Goal: Information Seeking & Learning: Learn about a topic

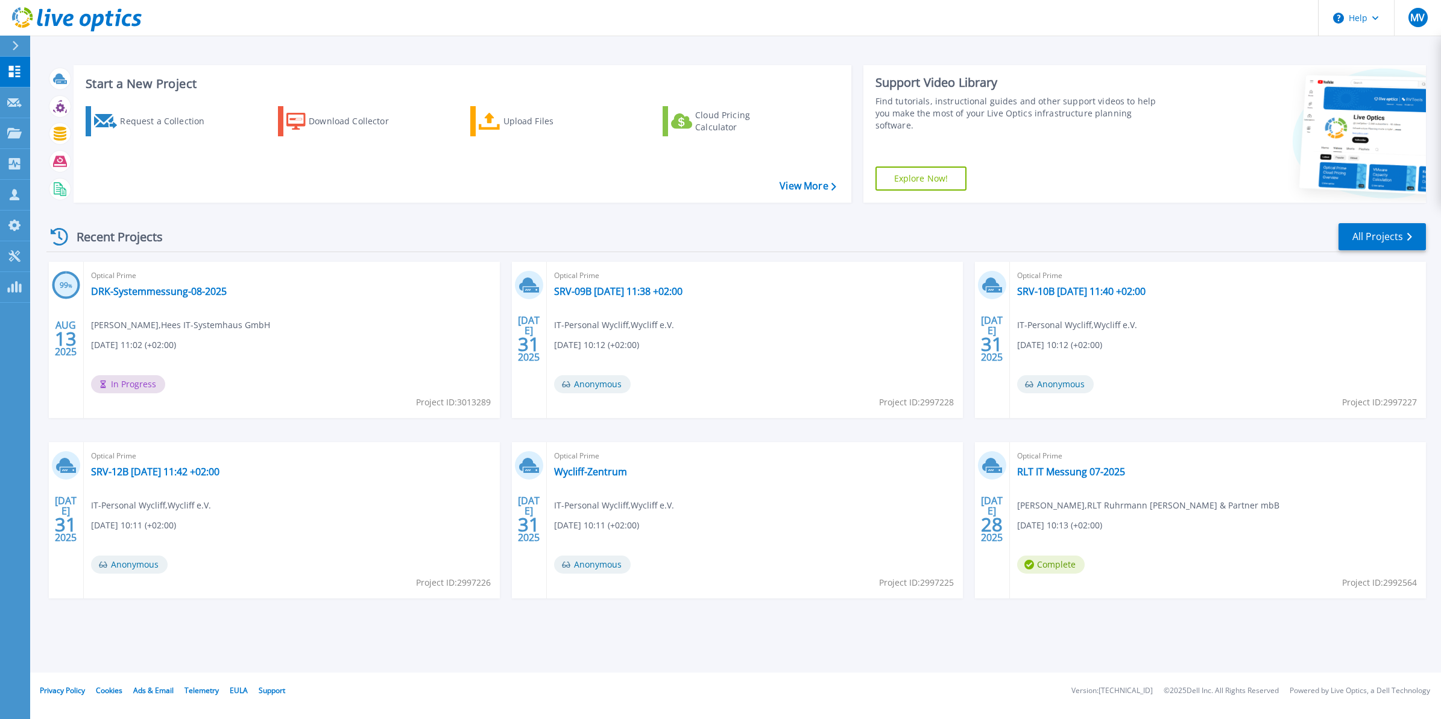
click at [502, 292] on div "99 % AUG 13 2025 Optical Prime DRK-Systemmessung-08-2025 Moritz Vierschilling ,…" at bounding box center [731, 442] width 1389 height 361
click at [16, 39] on div at bounding box center [20, 46] width 19 height 21
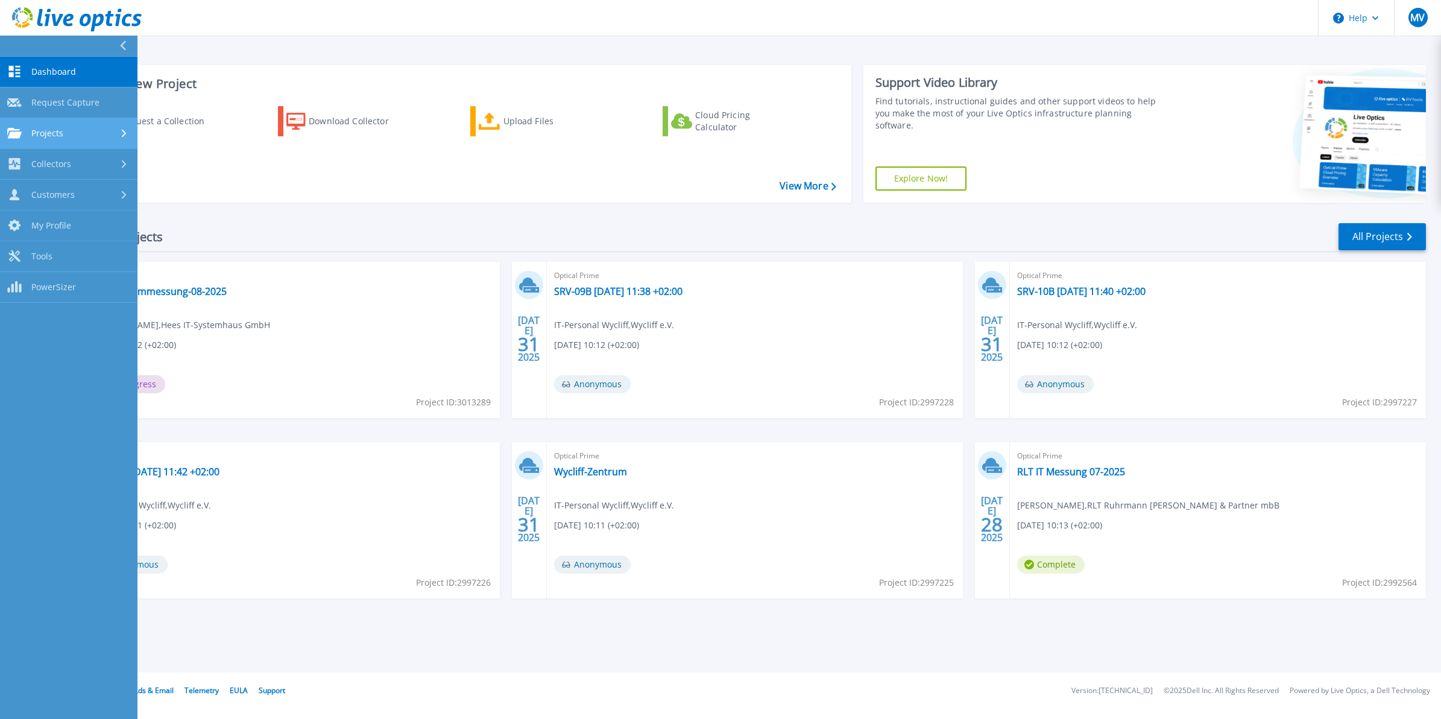
click at [60, 128] on span "Projects" at bounding box center [47, 133] width 32 height 11
click at [86, 163] on link "Search Projects" at bounding box center [68, 164] width 137 height 31
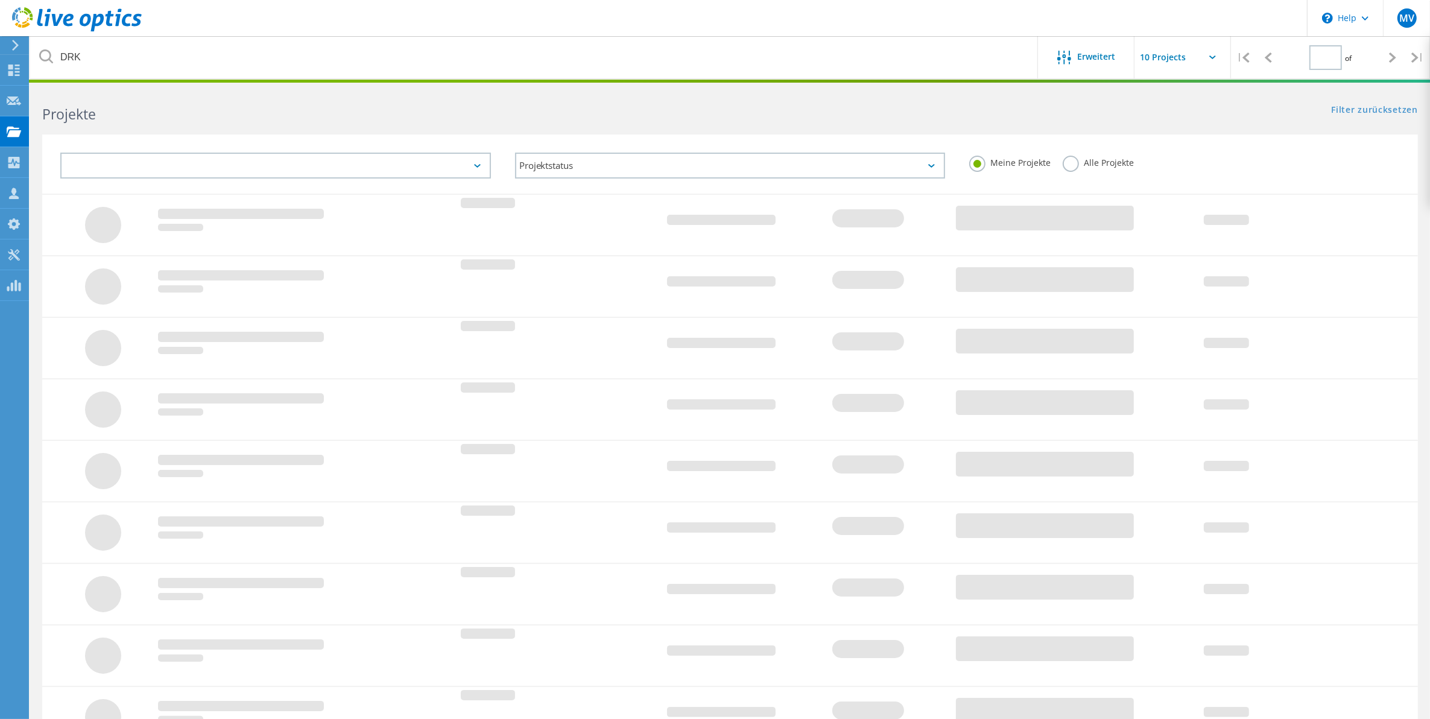
type input "1"
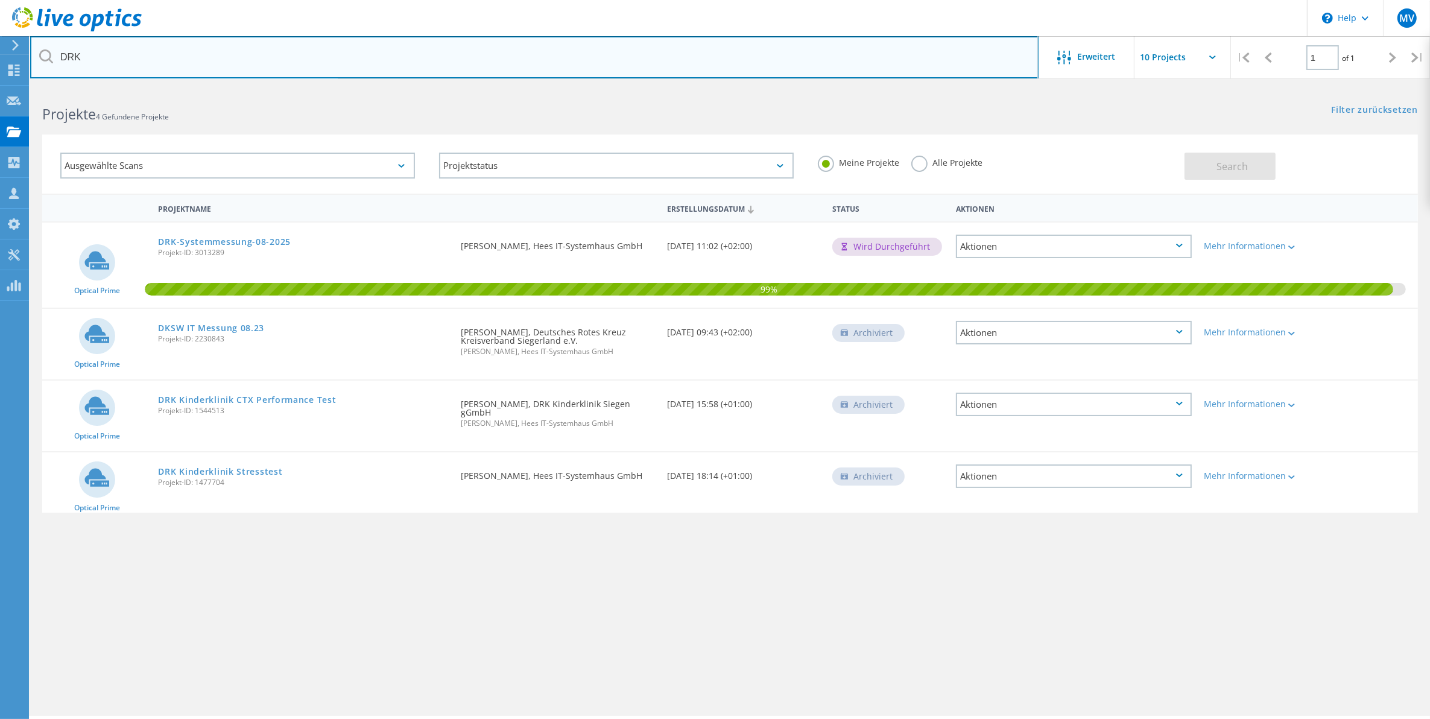
click at [230, 63] on input "DRK" at bounding box center [534, 57] width 1008 height 42
type input "D"
type input "mwh"
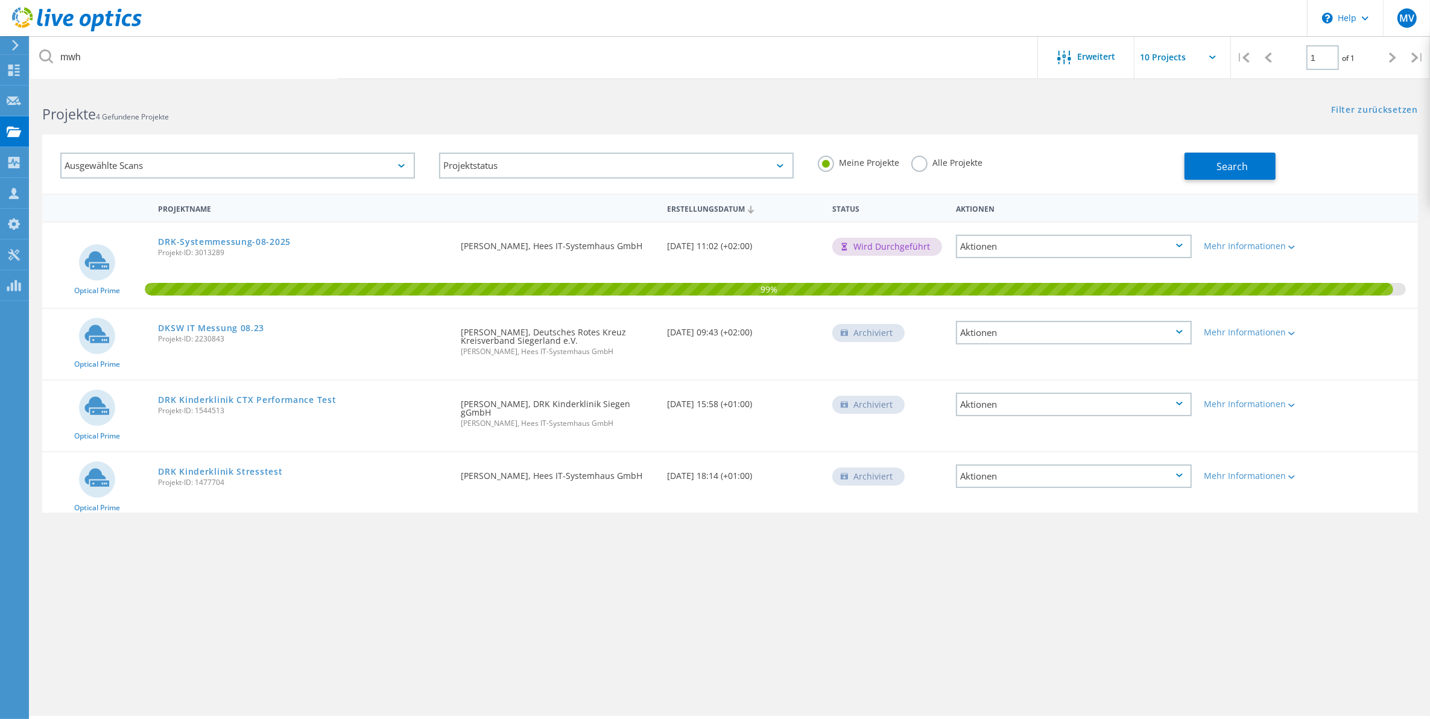
click at [478, 101] on div "Projekte 4 Gefundene Projekte" at bounding box center [379, 103] width 699 height 32
click at [127, 31] on icon at bounding box center [77, 19] width 130 height 25
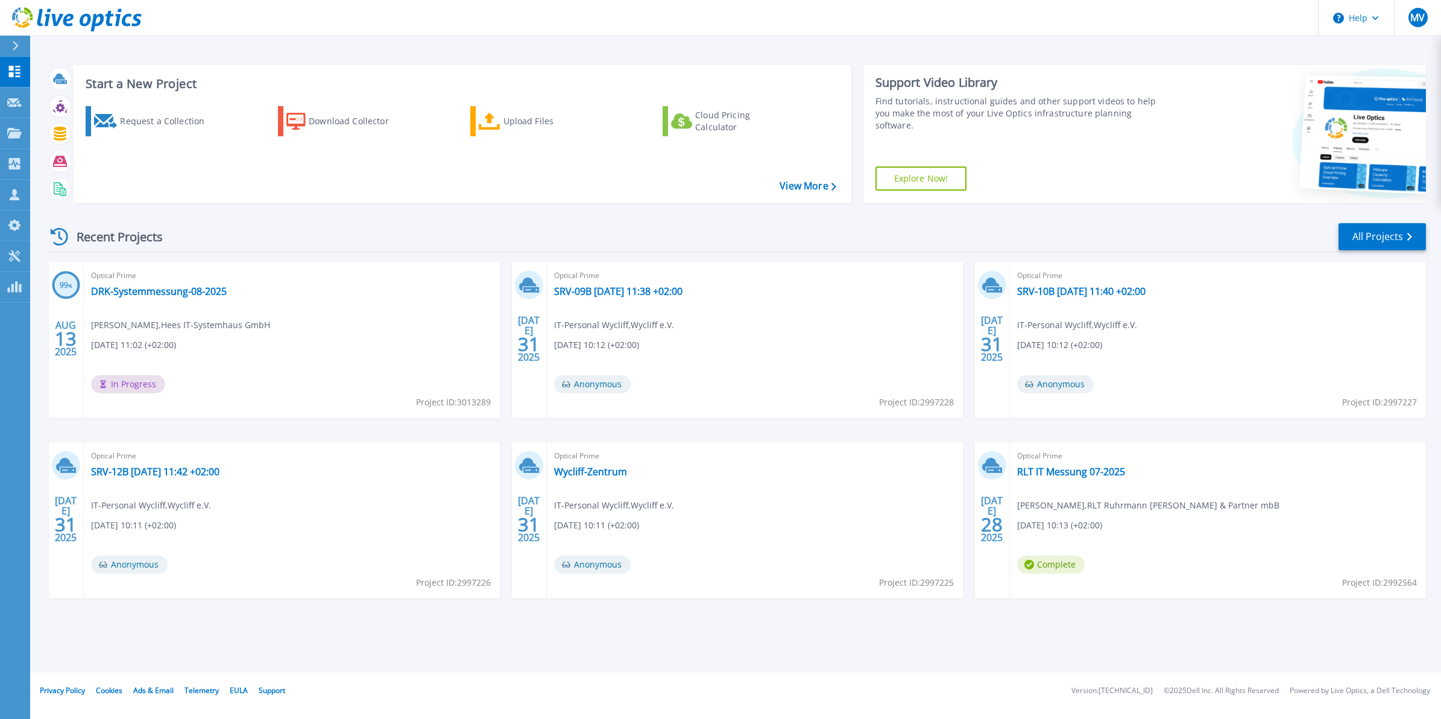
click at [18, 46] on icon at bounding box center [15, 46] width 7 height 10
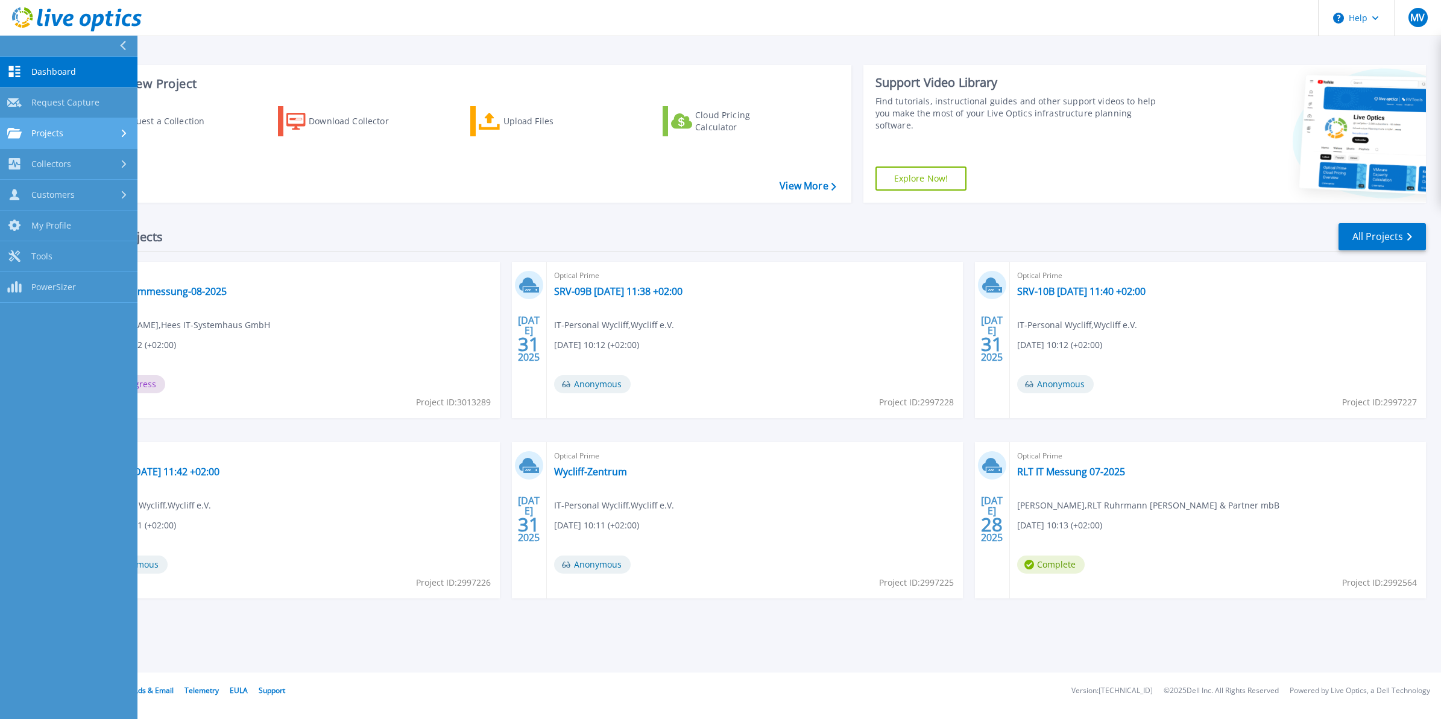
click at [52, 128] on span "Projects" at bounding box center [47, 133] width 32 height 11
click at [103, 159] on link "Search Projects" at bounding box center [68, 164] width 137 height 31
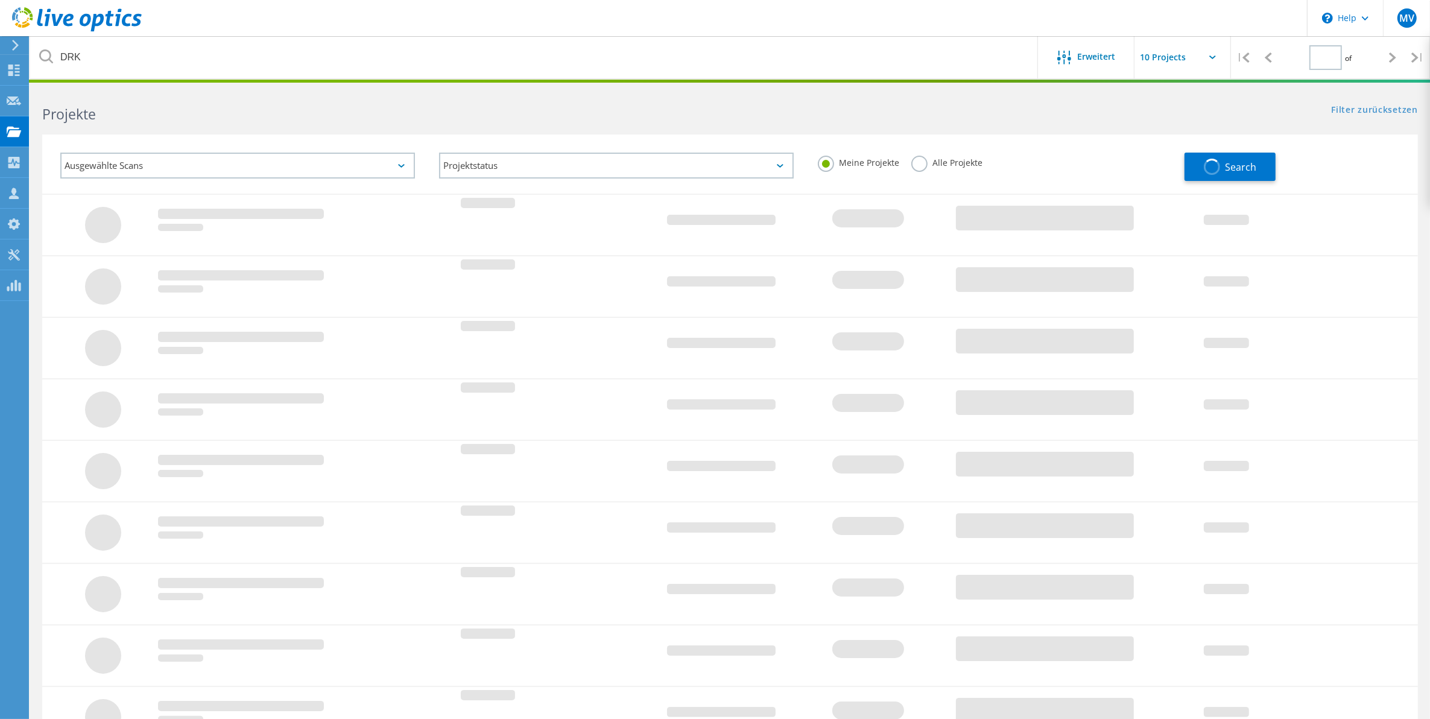
type input "1"
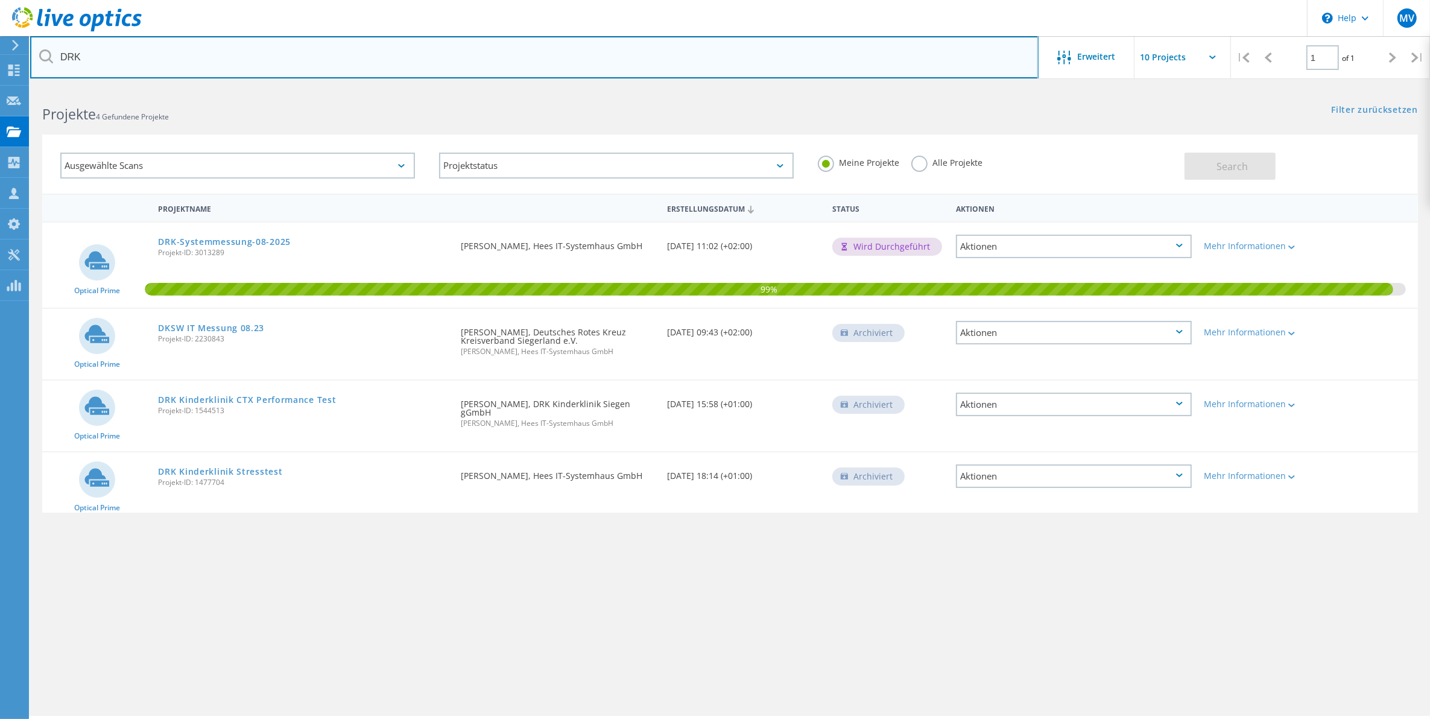
click at [175, 64] on input "DRK" at bounding box center [534, 57] width 1008 height 42
type input "D"
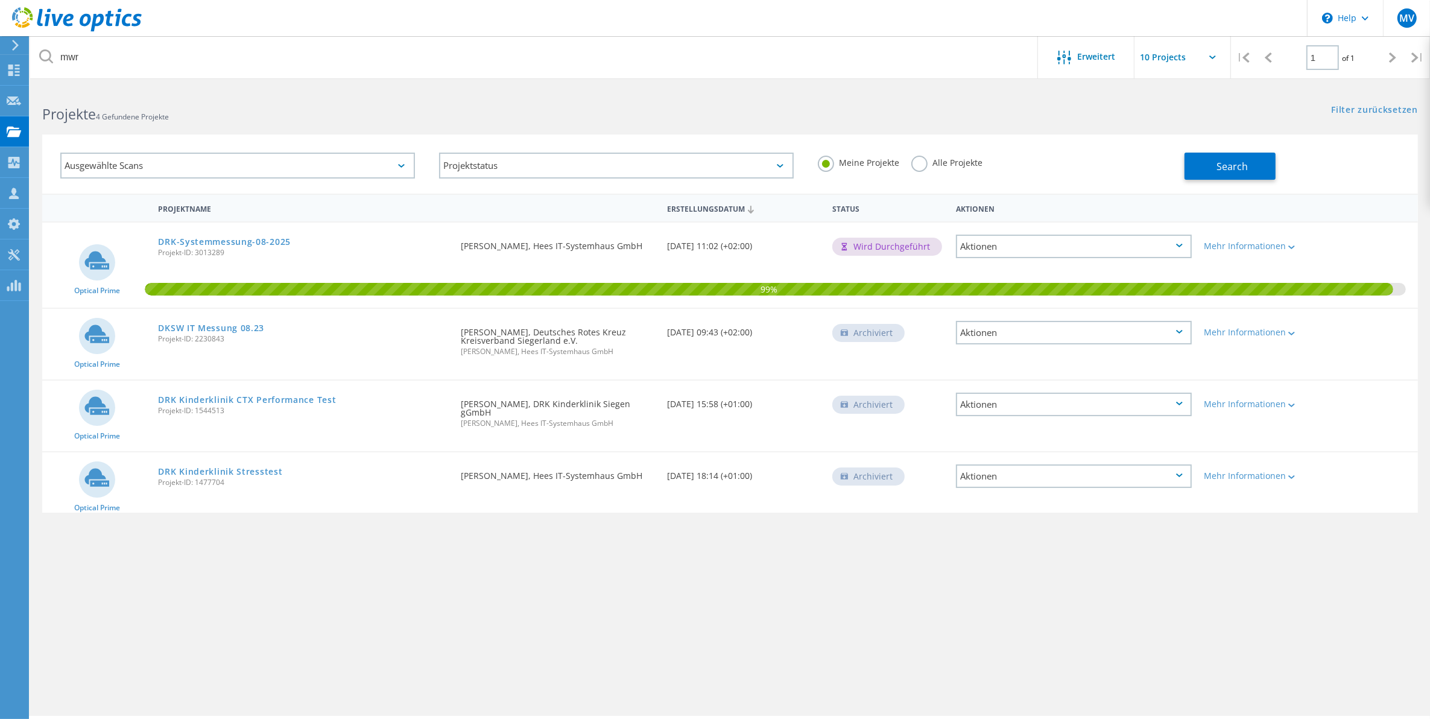
click at [923, 163] on label "Alle Projekte" at bounding box center [946, 161] width 71 height 11
click at [0, 0] on input "Alle Projekte" at bounding box center [0, 0] width 0 height 0
click at [1216, 174] on button "Search" at bounding box center [1229, 166] width 91 height 27
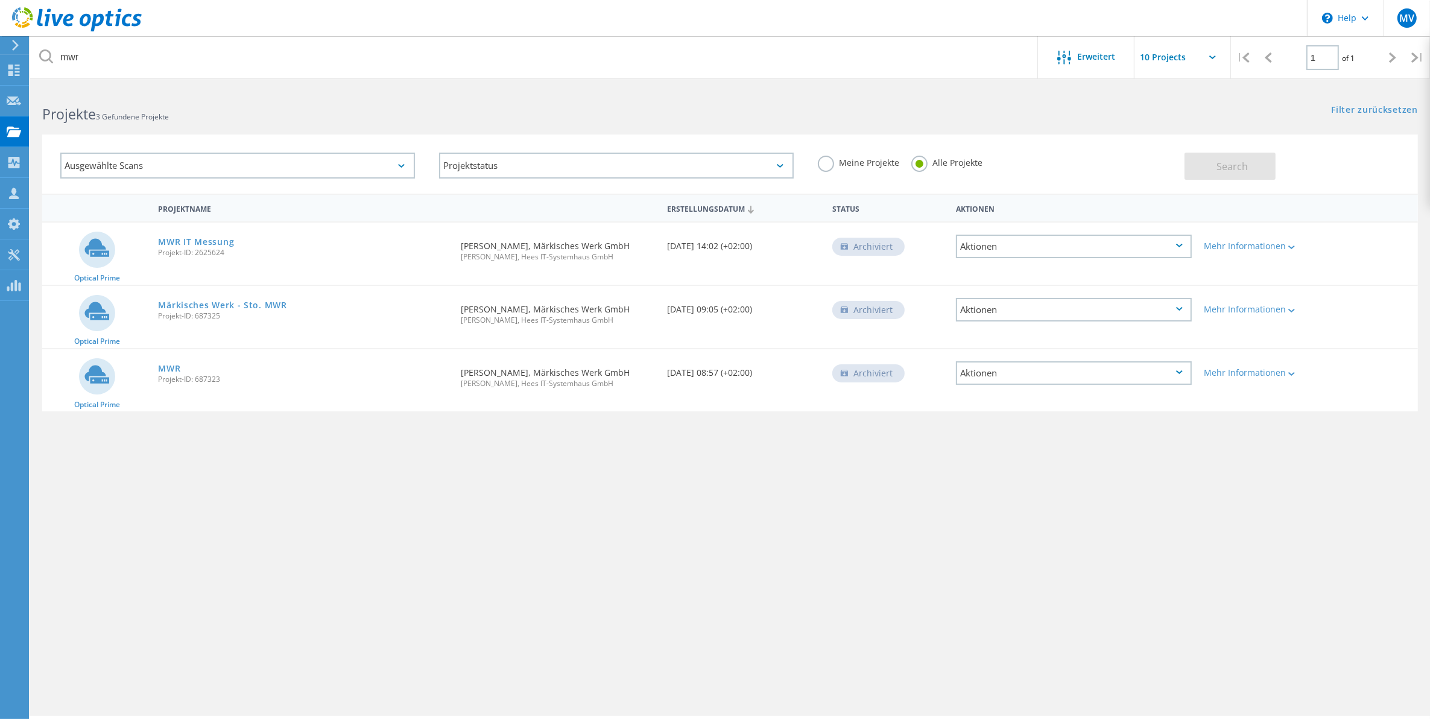
drag, startPoint x: 206, startPoint y: 243, endPoint x: 776, endPoint y: 631, distance: 689.2
click at [800, 655] on div "mwr Erweitert | 1 of 1 | E-Mail-Adresse Projektname Firma Erstellungsdatum Proj…" at bounding box center [729, 401] width 1399 height 628
drag, startPoint x: 588, startPoint y: 485, endPoint x: 587, endPoint y: 463, distance: 22.3
click at [587, 471] on div "Projektname Erstellungsdatum Status Aktionen Optical Prime MWR IT Messung Proje…" at bounding box center [729, 351] width 1375 height 314
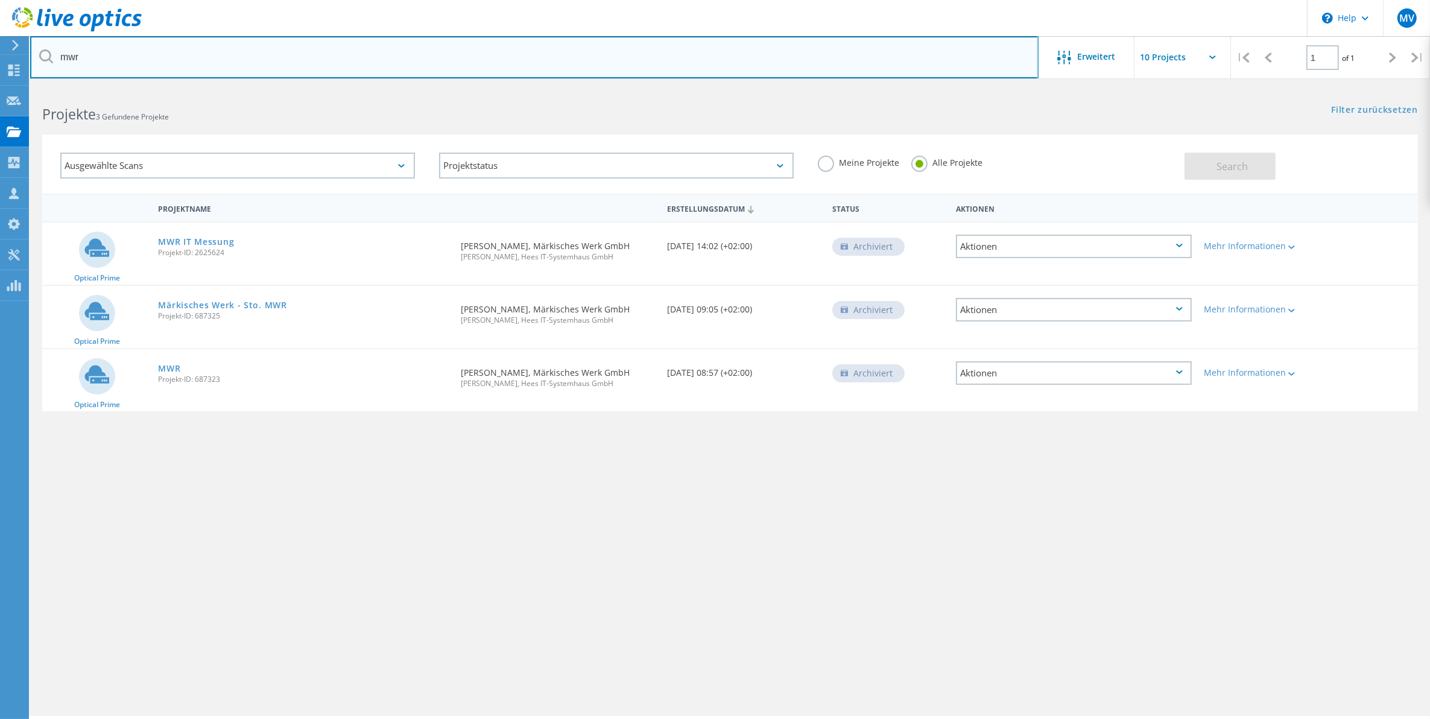
click at [296, 57] on input "mwr" at bounding box center [534, 57] width 1008 height 42
type input "mwg"
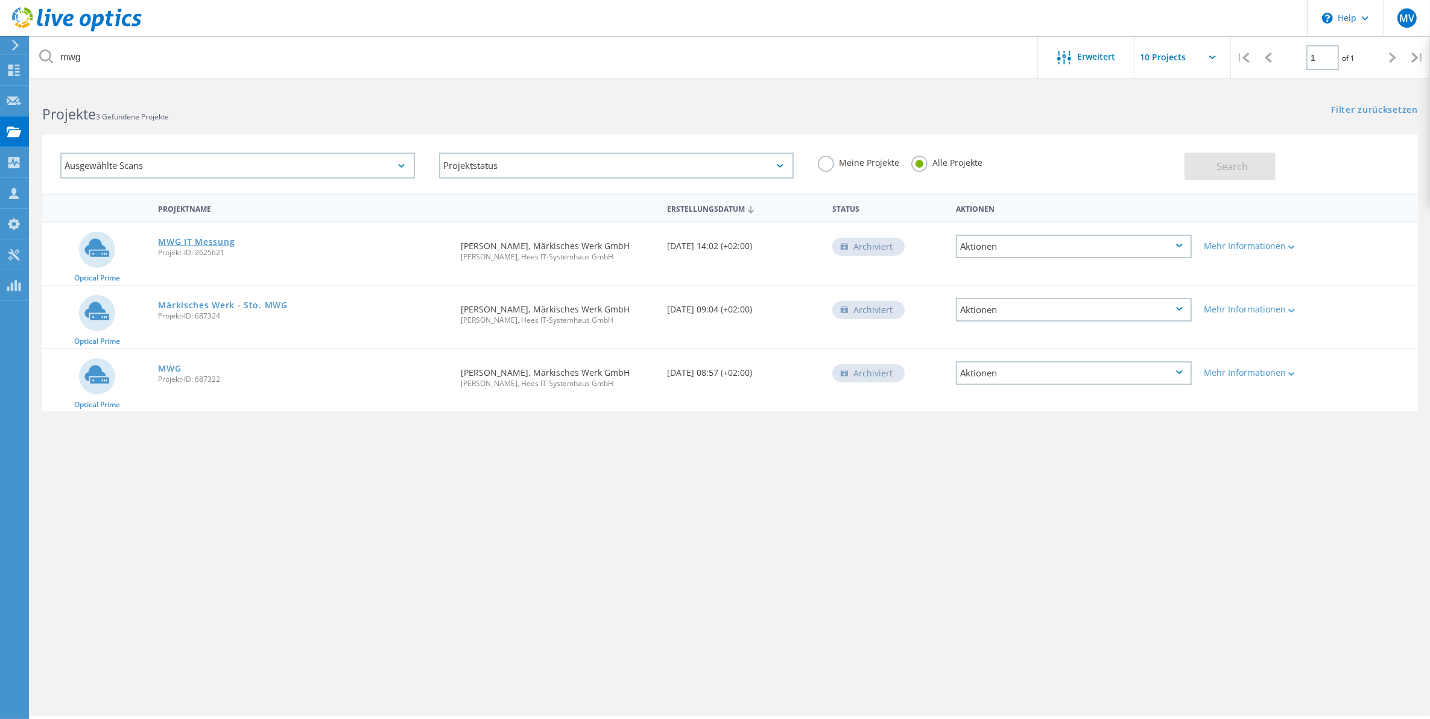
click at [201, 242] on link "MWG IT Messung" at bounding box center [196, 242] width 77 height 8
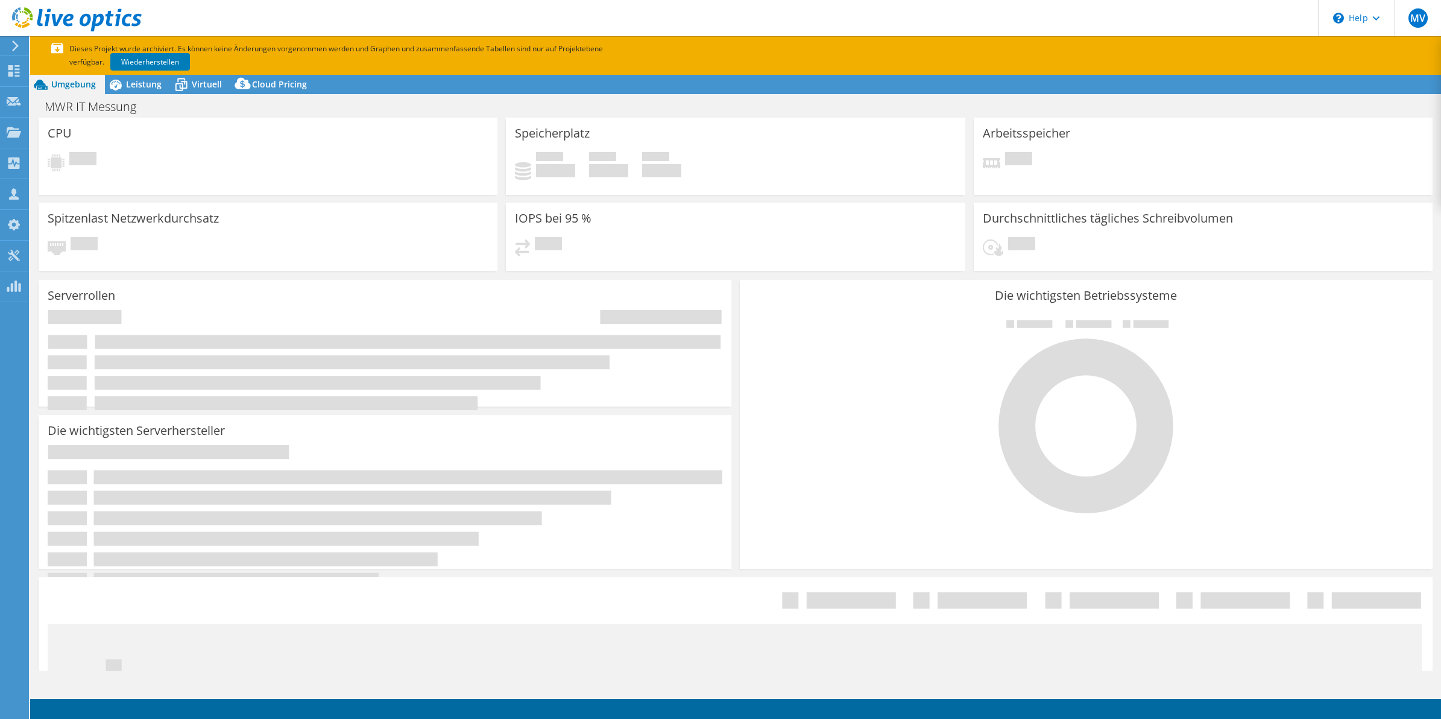
select select "USD"
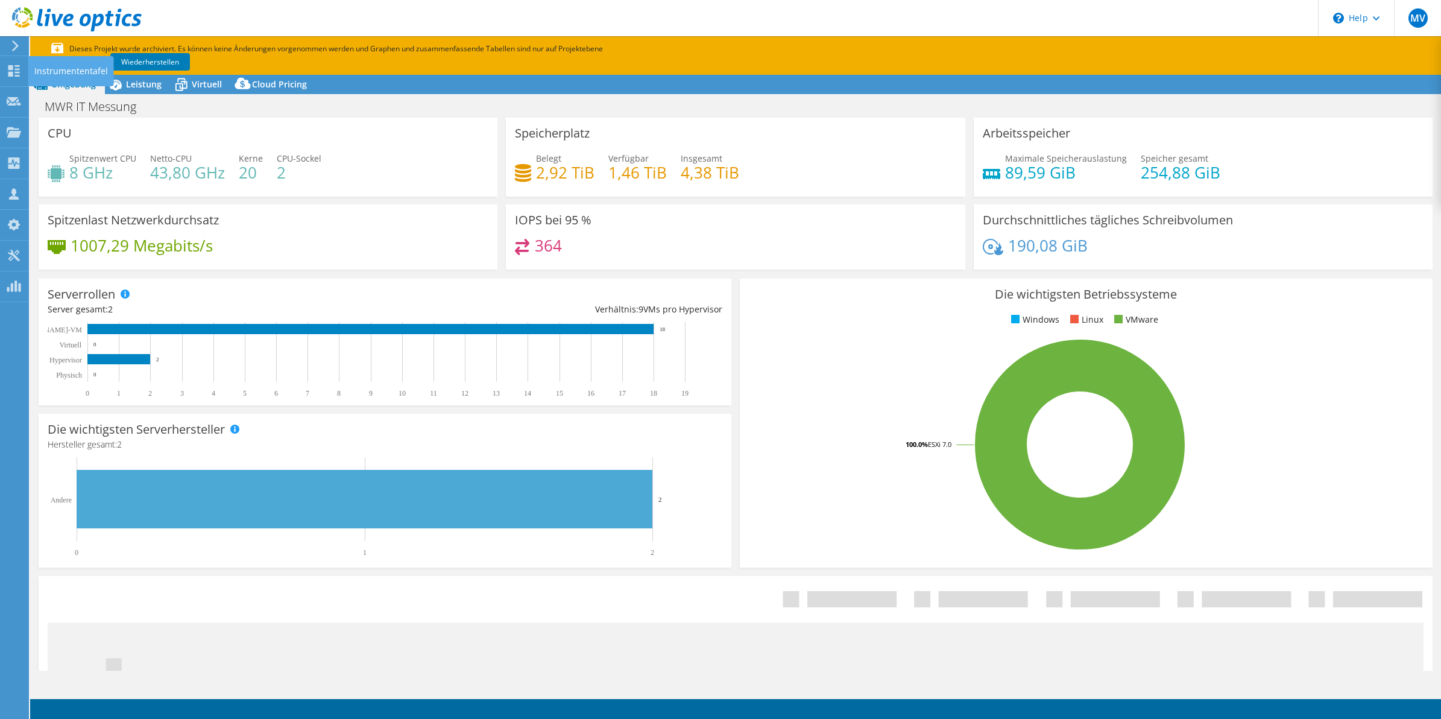
click at [14, 41] on icon at bounding box center [15, 45] width 9 height 11
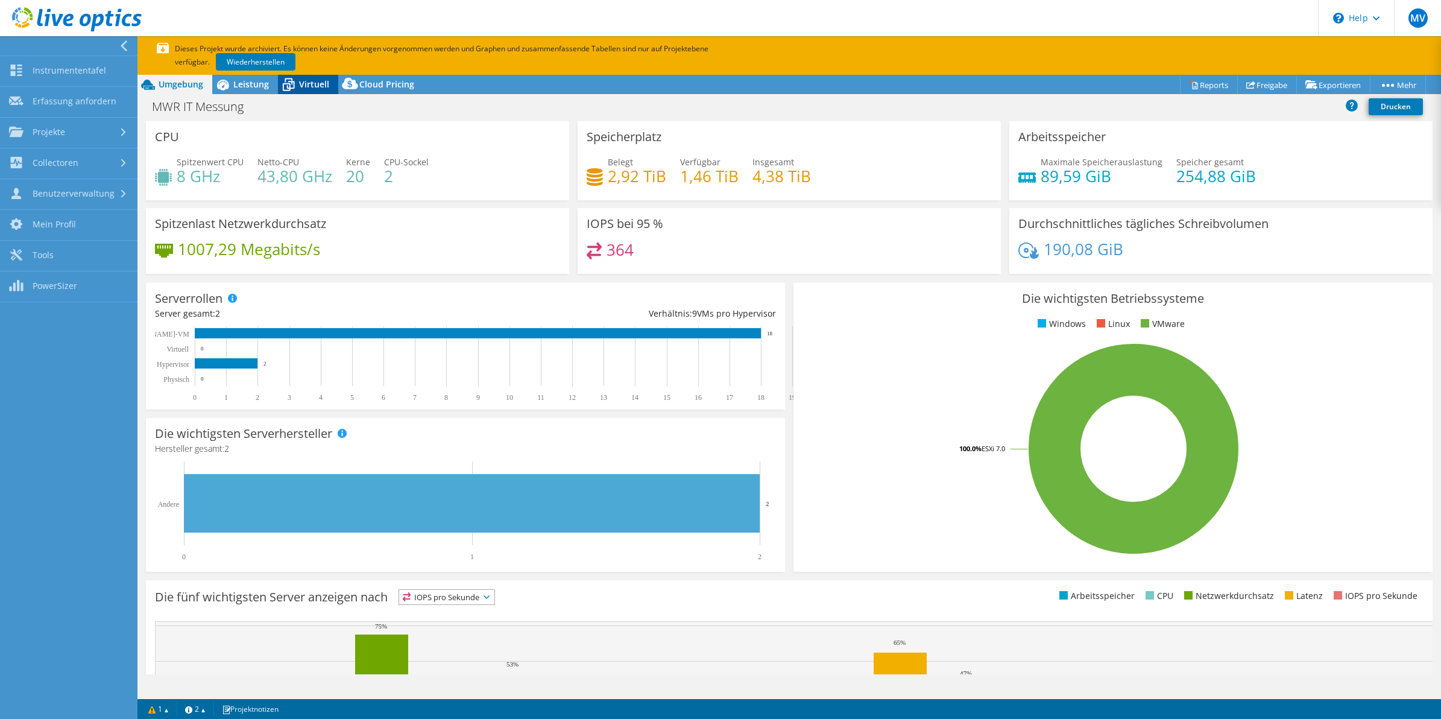
click at [306, 81] on span "Virtuell" at bounding box center [314, 83] width 30 height 11
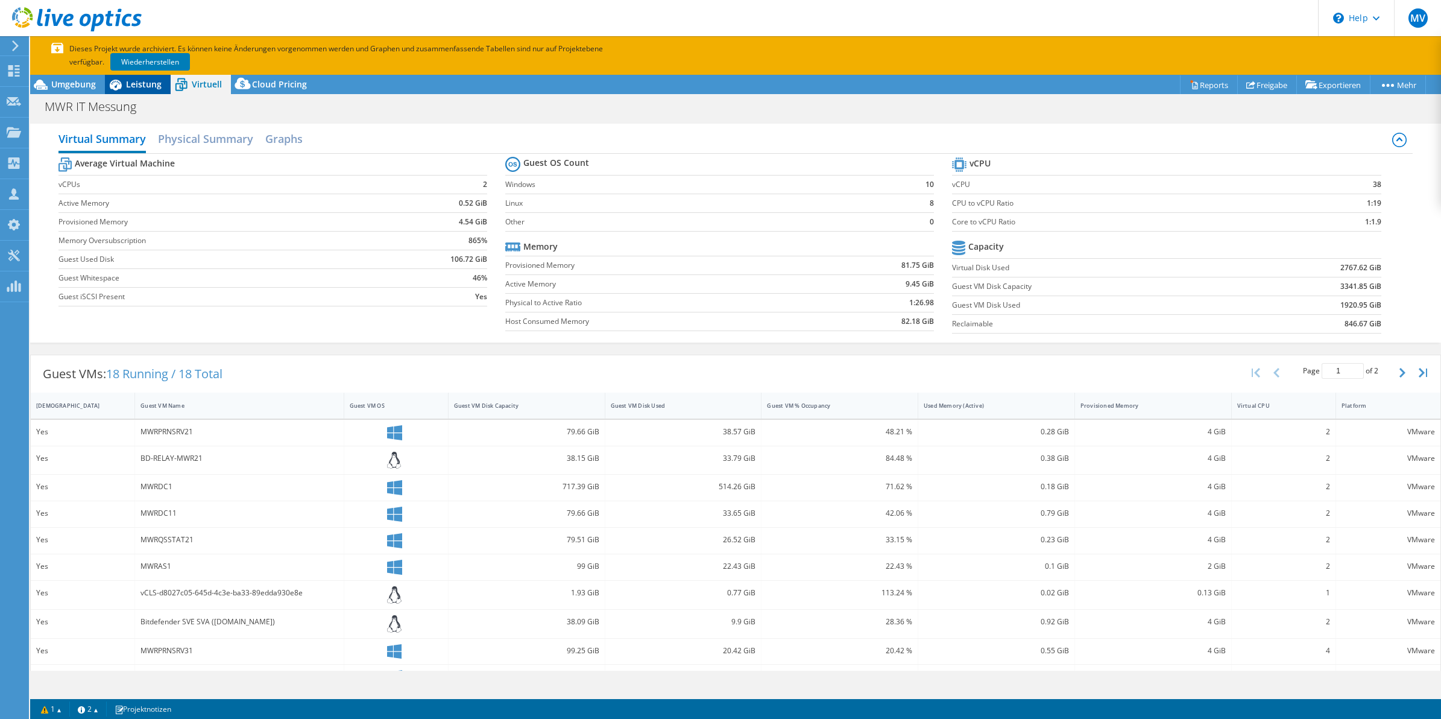
click at [139, 86] on span "Leistung" at bounding box center [144, 83] width 36 height 11
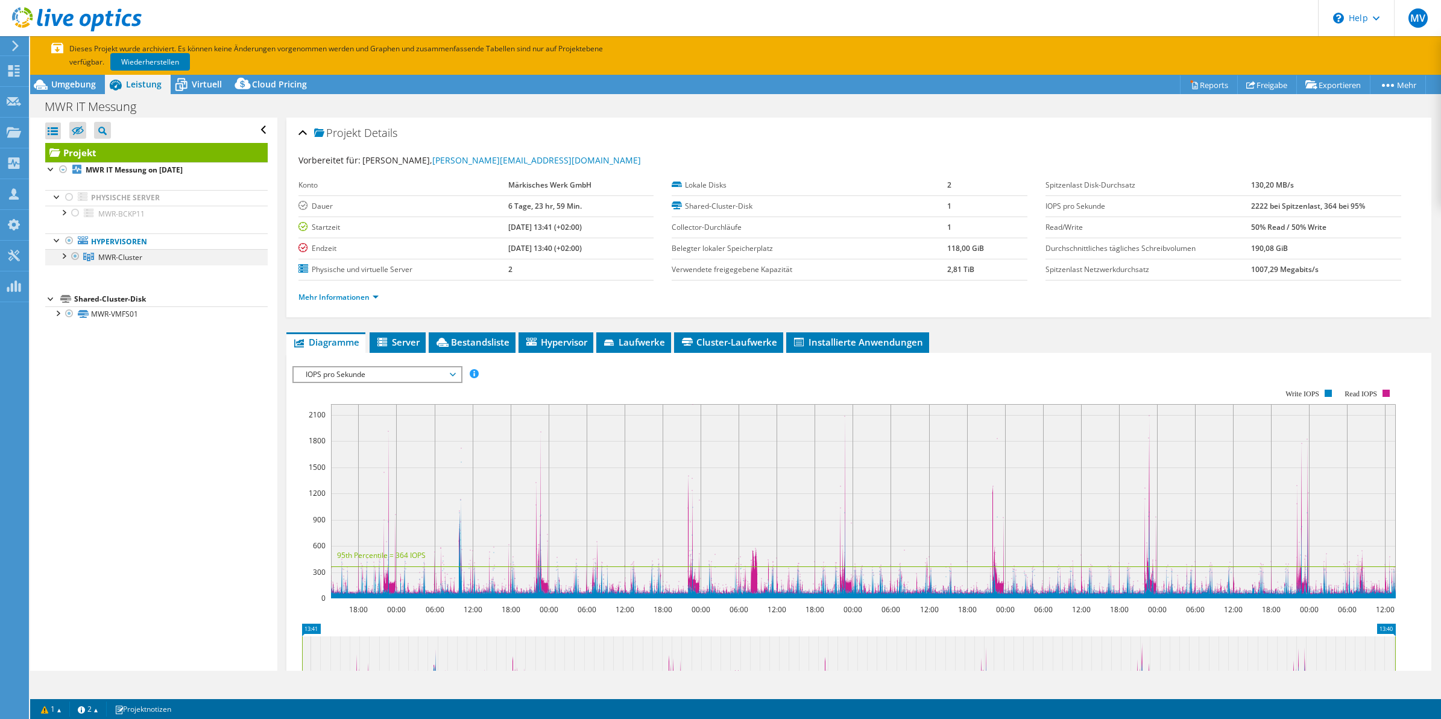
click at [59, 258] on div at bounding box center [63, 255] width 12 height 12
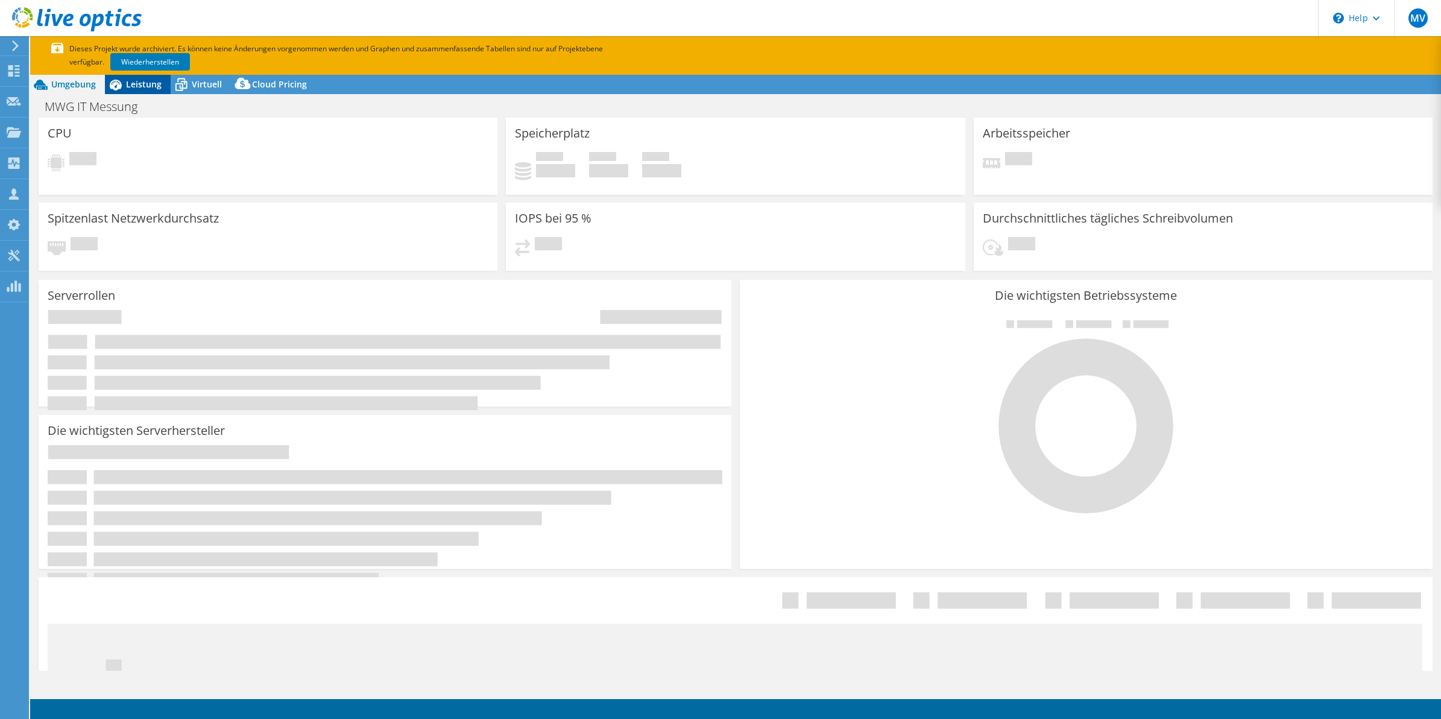
click at [125, 88] on icon at bounding box center [115, 84] width 21 height 21
select select "USD"
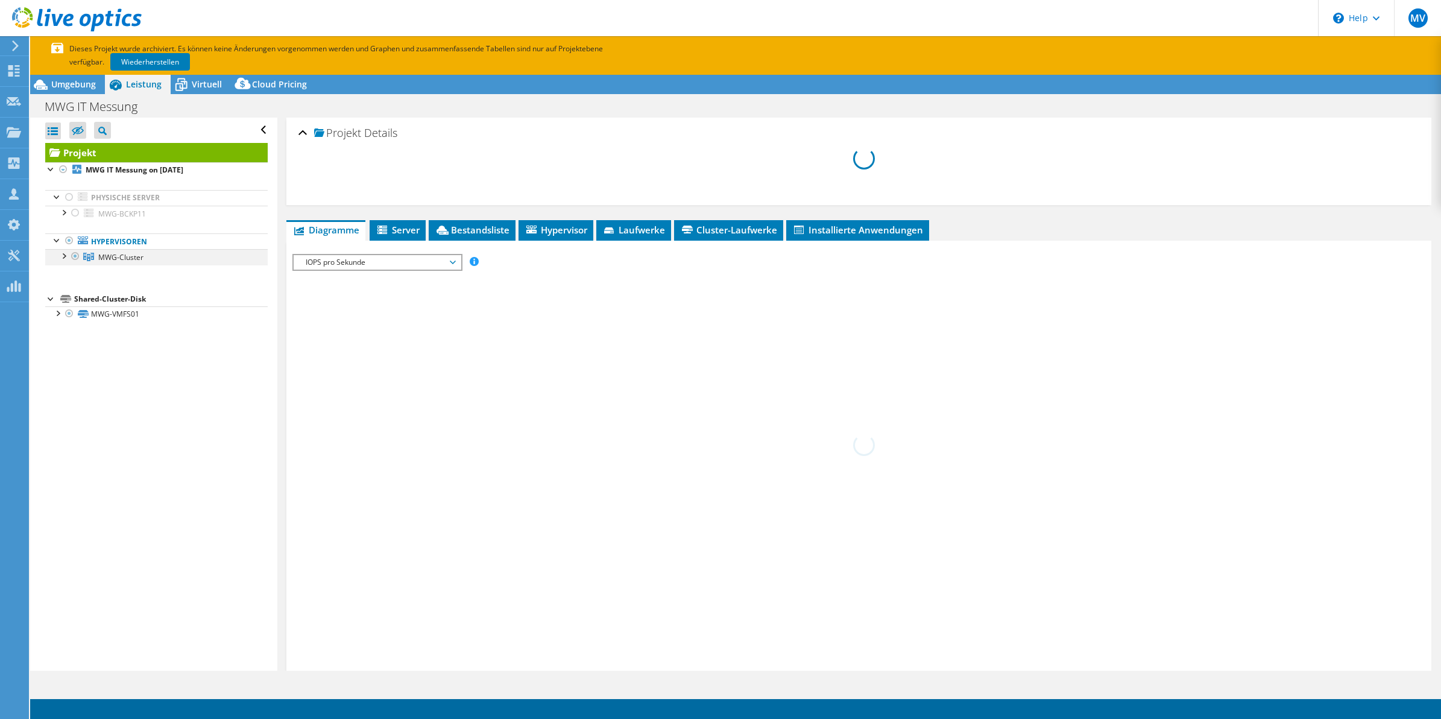
click at [64, 260] on div at bounding box center [63, 255] width 12 height 12
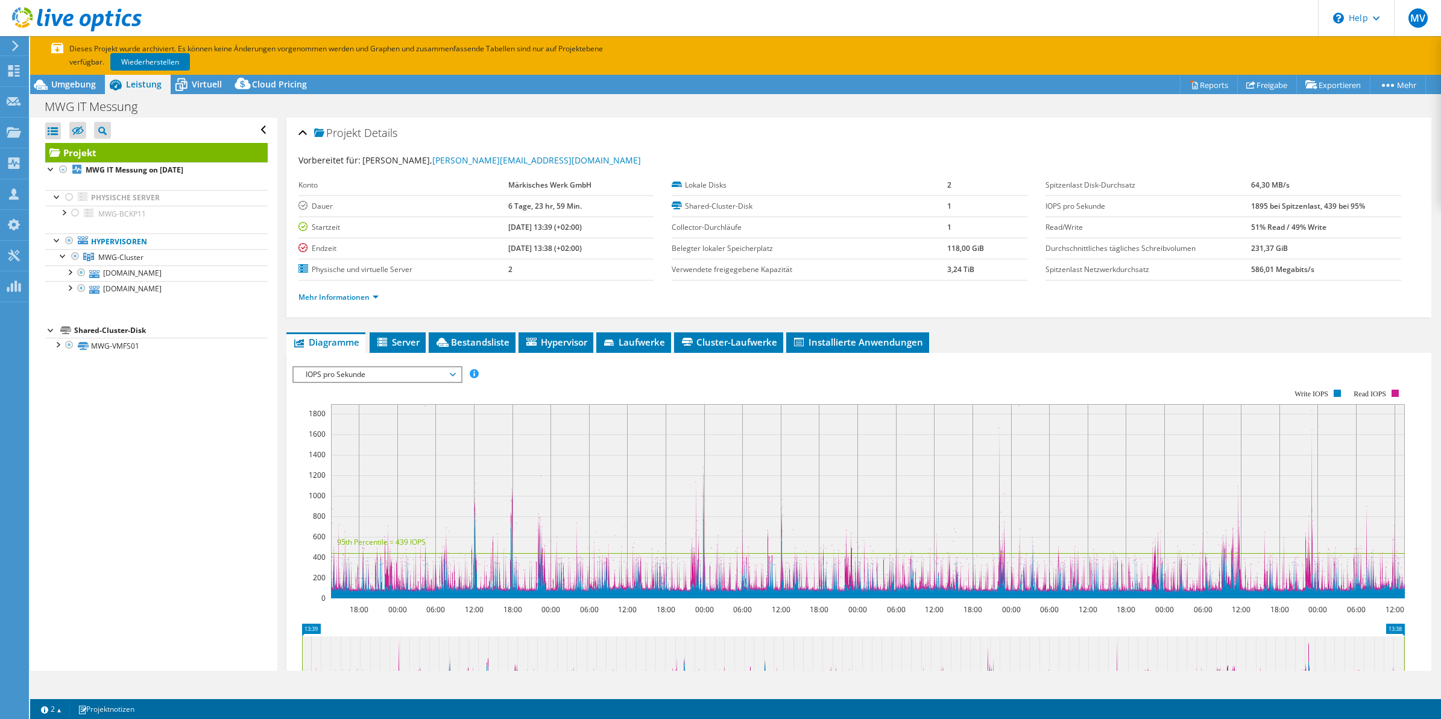
click at [660, 292] on ul "Mehr Informationen" at bounding box center [859, 296] width 1122 height 16
click at [653, 291] on ul "Mehr Informationen" at bounding box center [859, 296] width 1122 height 16
click at [653, 265] on div "Konto Märkisches Werk GmbH Dauer 6 Tage, 23 hr, 59 Min. Startzeit 08.19.2024, 1…" at bounding box center [485, 228] width 374 height 106
click at [399, 357] on div "IOPS pro Sekunde Disk-Durchsatz IO-Size Latenz Queue-Depth CPU-Prozentwert Arbe…" at bounding box center [859, 555] width 1134 height 404
click at [402, 345] on span "Server" at bounding box center [398, 342] width 44 height 12
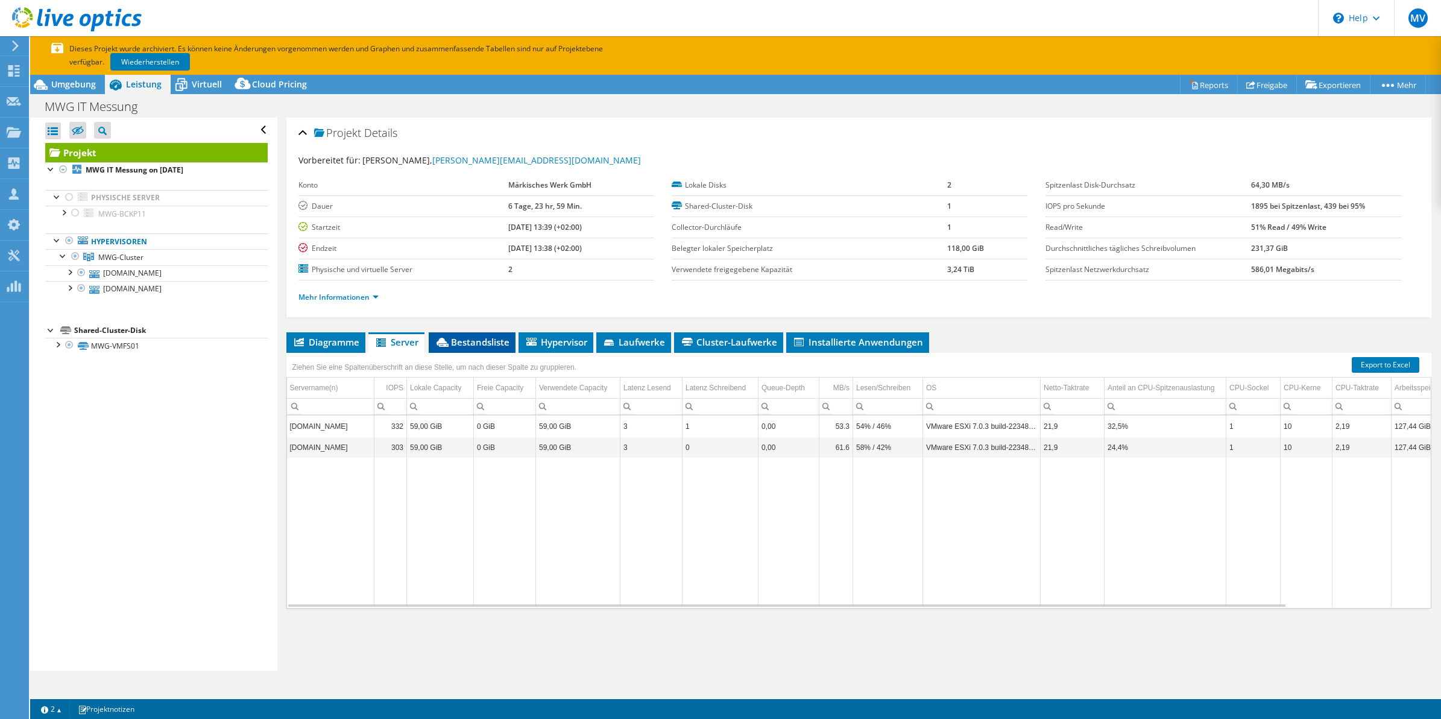
click at [483, 339] on span "Bestandsliste" at bounding box center [472, 342] width 75 height 12
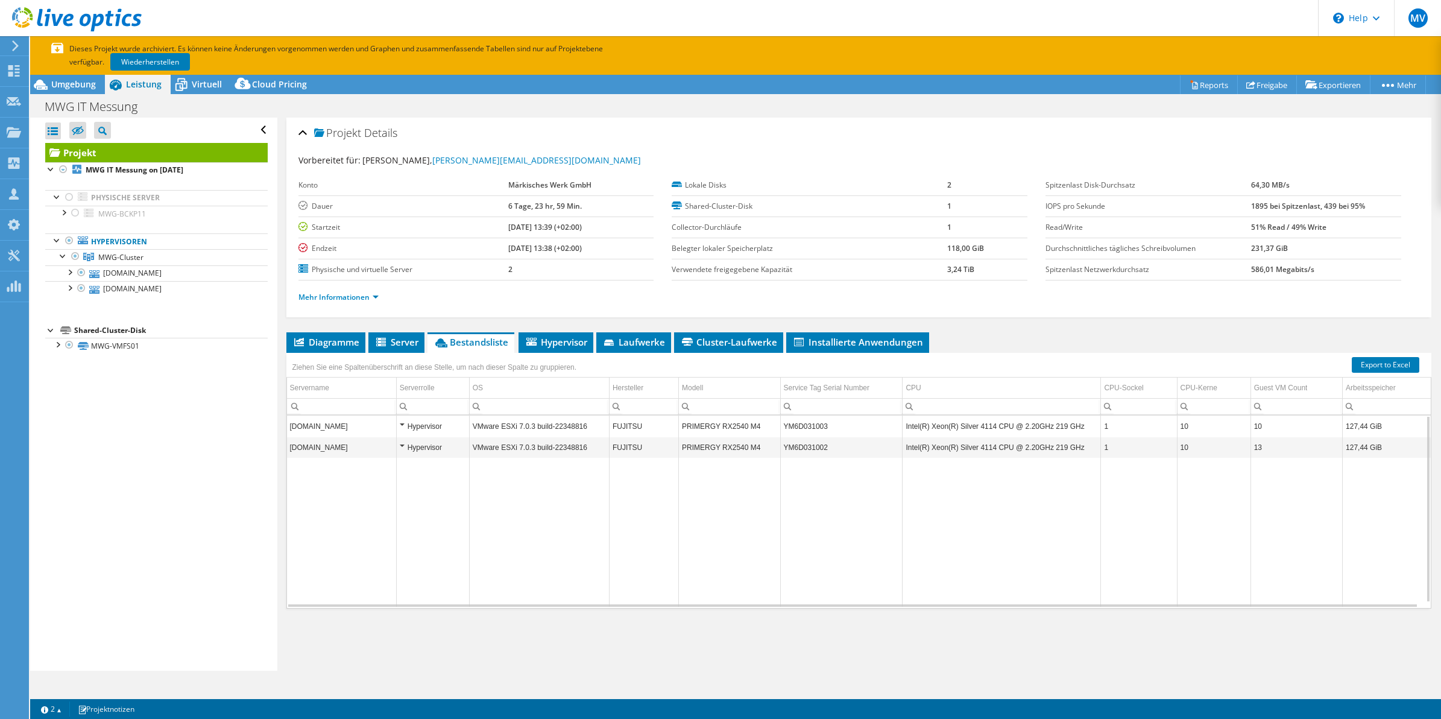
click at [403, 423] on div "Hypervisor" at bounding box center [433, 426] width 66 height 14
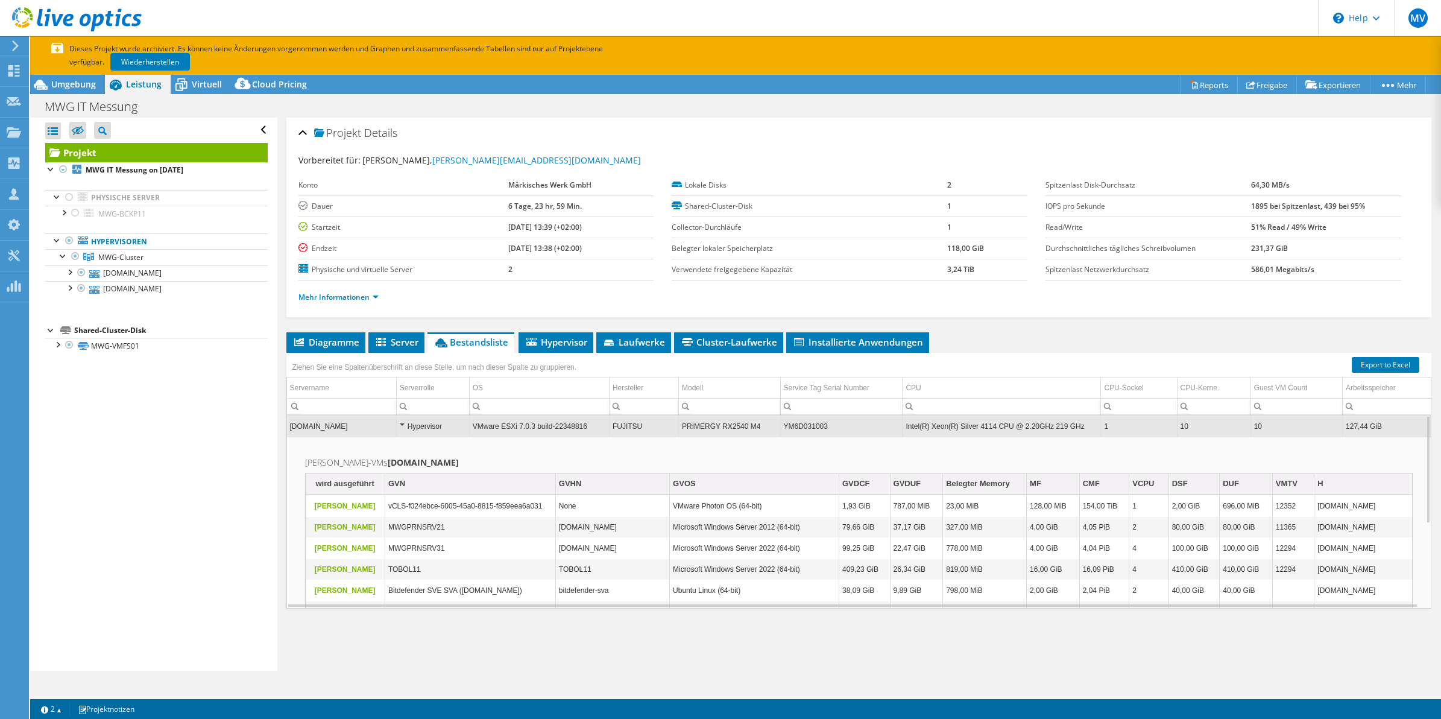
click at [403, 423] on div "Hypervisor" at bounding box center [433, 426] width 66 height 14
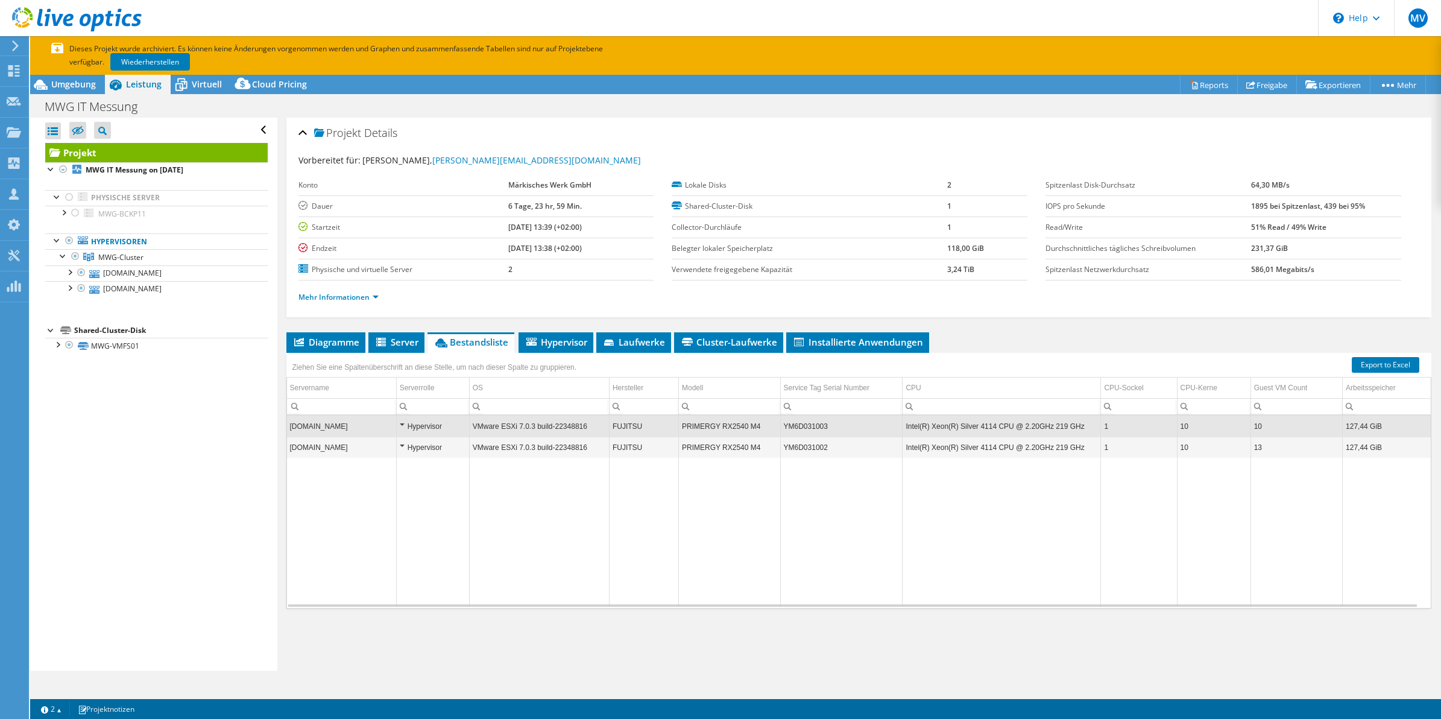
click at [403, 423] on div "Hypervisor" at bounding box center [433, 426] width 66 height 14
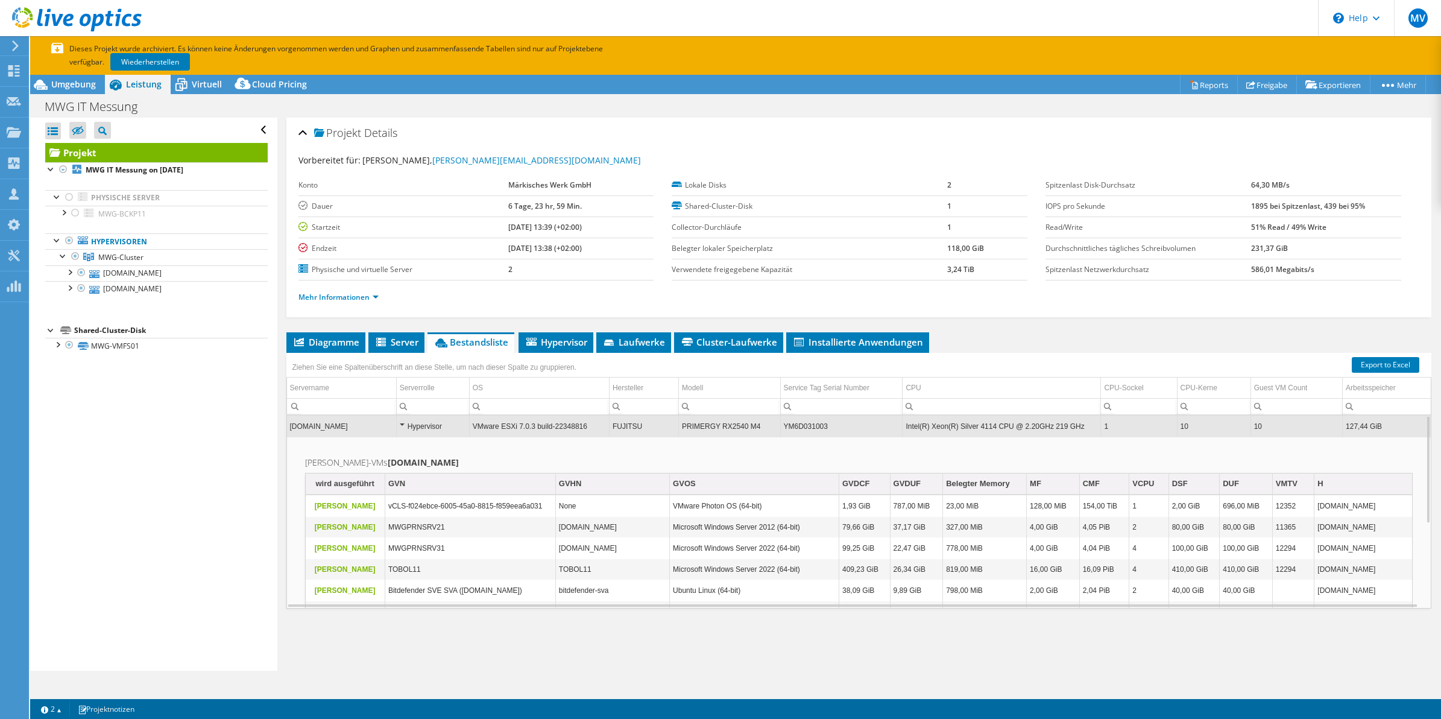
click at [400, 426] on div "Hypervisor" at bounding box center [433, 426] width 66 height 14
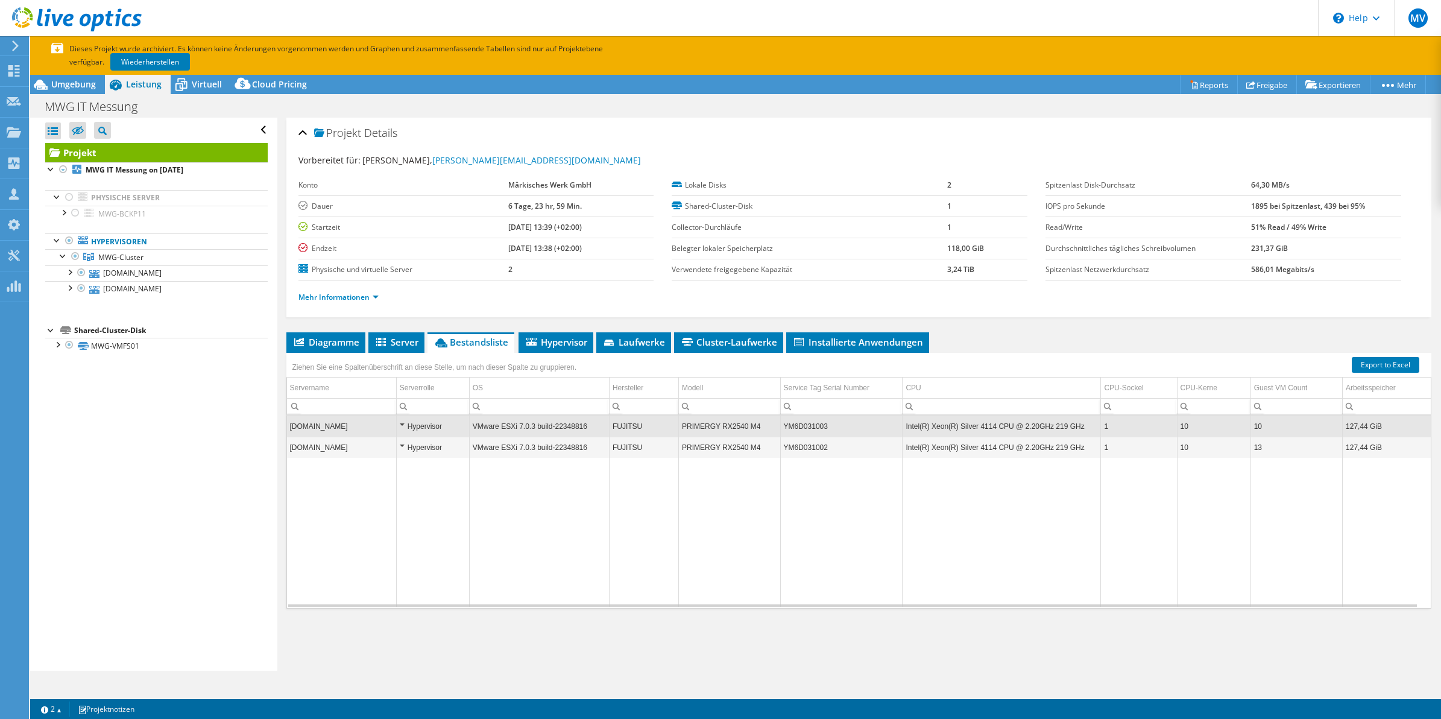
click at [195, 453] on div "Alle öffnen Alle schließen Ausgeschlossene Knoten verbergen Projektbaumfilter" at bounding box center [153, 394] width 247 height 553
click at [323, 339] on span "Diagramme" at bounding box center [325, 342] width 67 height 12
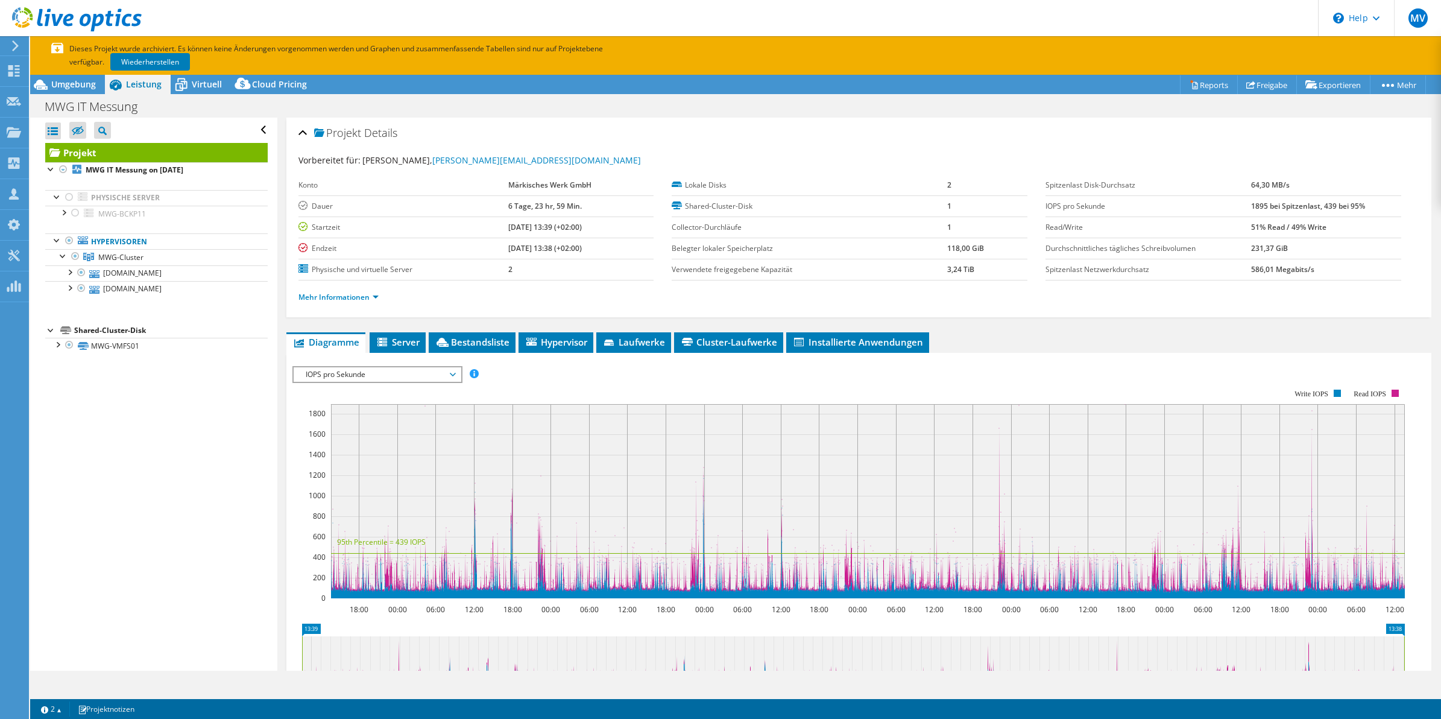
click at [991, 330] on div "Projekt Details Vorbereitet für: Dr. Stefan Esken, dr.s.esken@mwh.de Konto Märk…" at bounding box center [859, 479] width 1164 height 722
click at [740, 317] on div "Projekt Details Vorbereitet für: Dr. Stefan Esken, dr.s.esken@mwh.de Konto Märk…" at bounding box center [859, 218] width 1146 height 200
click at [739, 314] on div "Mehr Informationen" at bounding box center [859, 297] width 1122 height 34
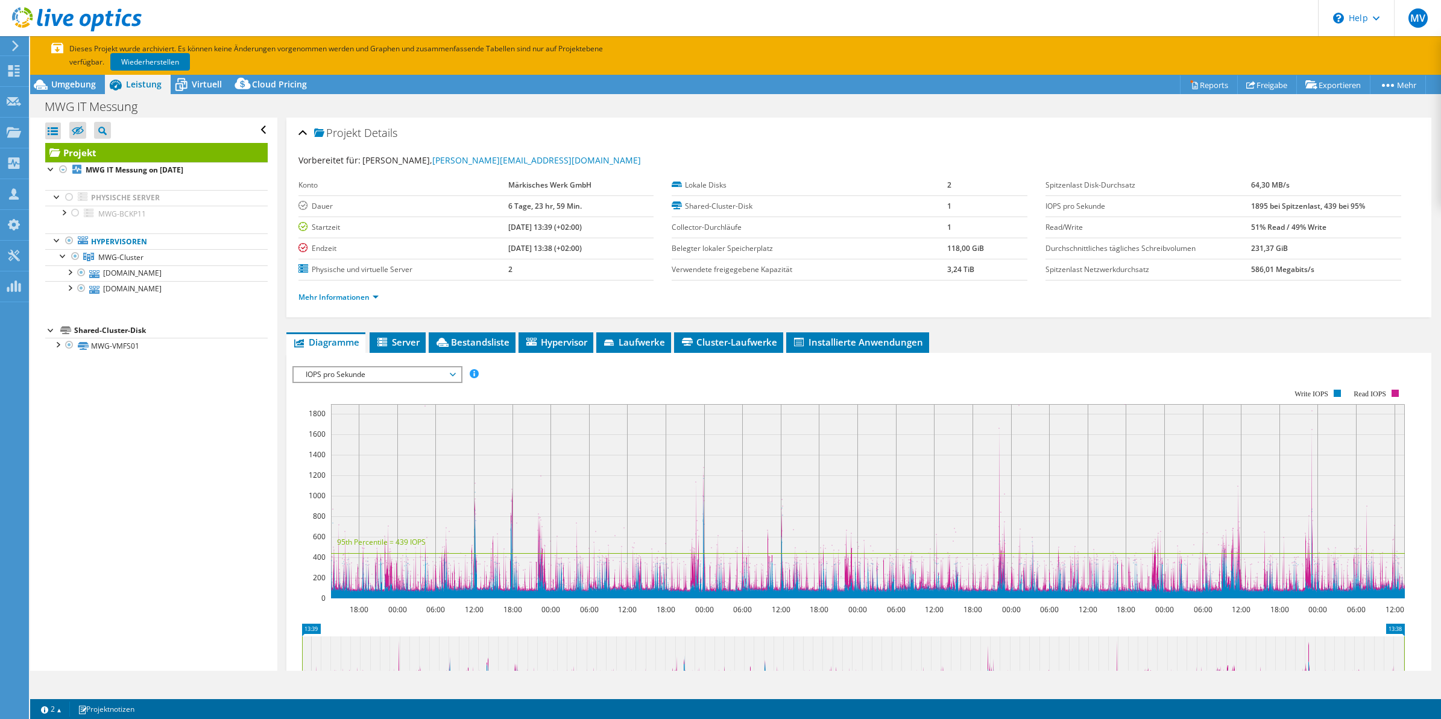
click at [740, 314] on div "Mehr Informationen" at bounding box center [859, 297] width 1122 height 34
click at [1068, 312] on div "Mehr Informationen" at bounding box center [859, 297] width 1122 height 34
click at [754, 312] on div "Mehr Informationen" at bounding box center [859, 297] width 1122 height 34
click at [378, 336] on span "Server" at bounding box center [398, 342] width 44 height 12
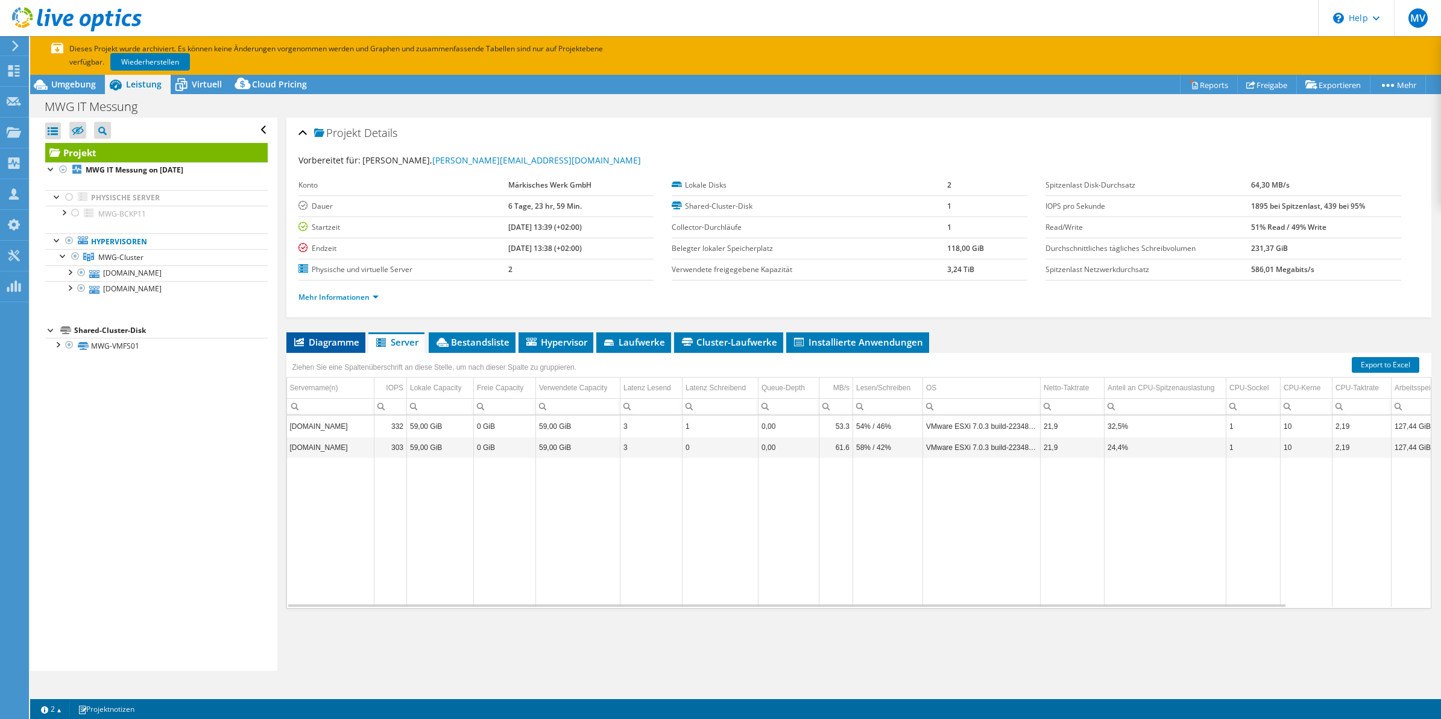
click at [314, 344] on span "Diagramme" at bounding box center [325, 342] width 67 height 12
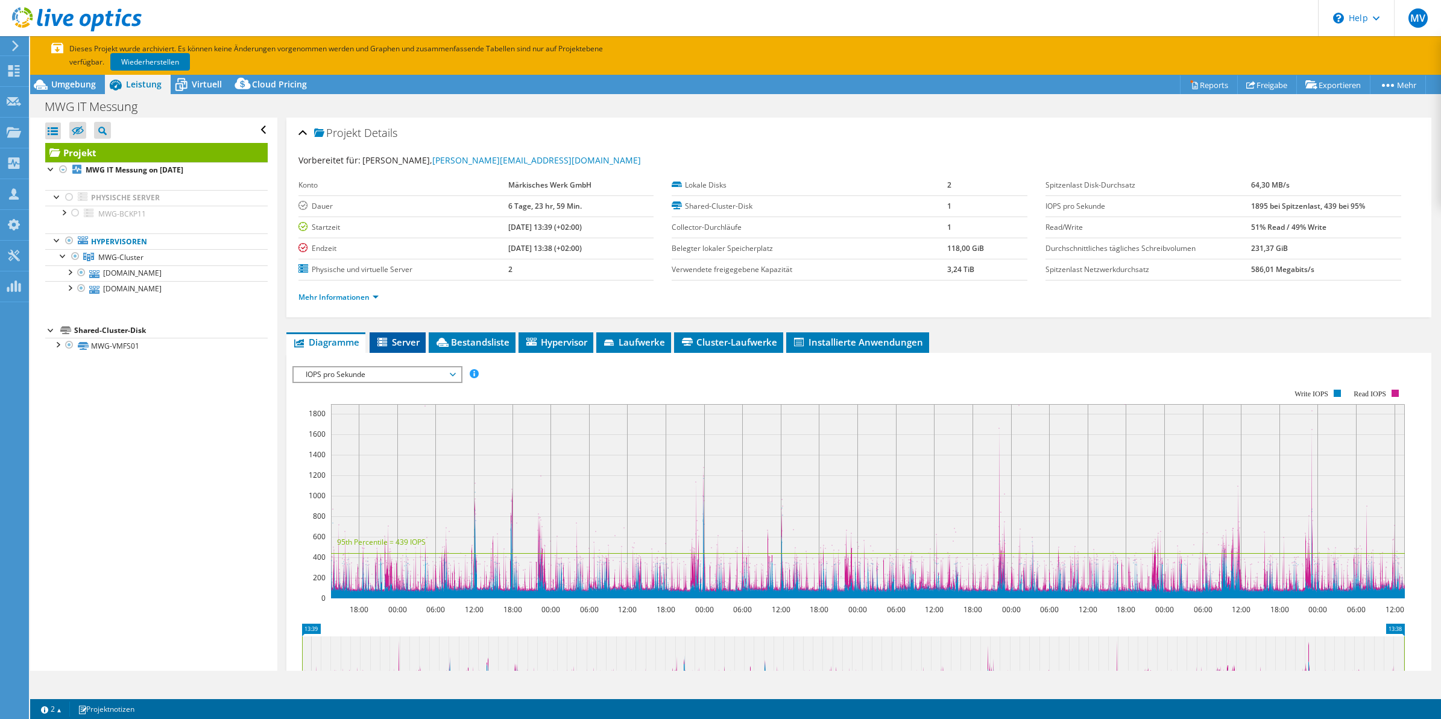
click at [396, 339] on span "Server" at bounding box center [398, 342] width 44 height 12
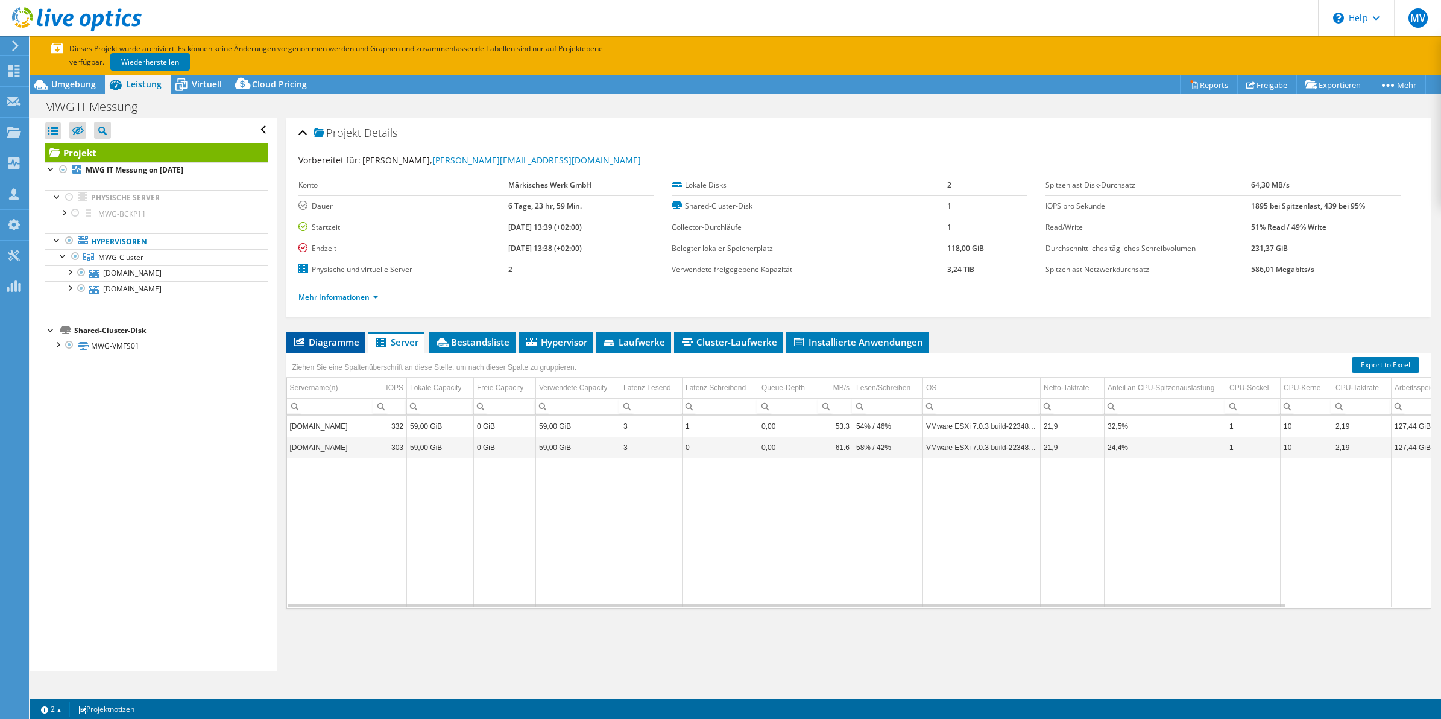
click at [347, 347] on span "Diagramme" at bounding box center [325, 342] width 67 height 12
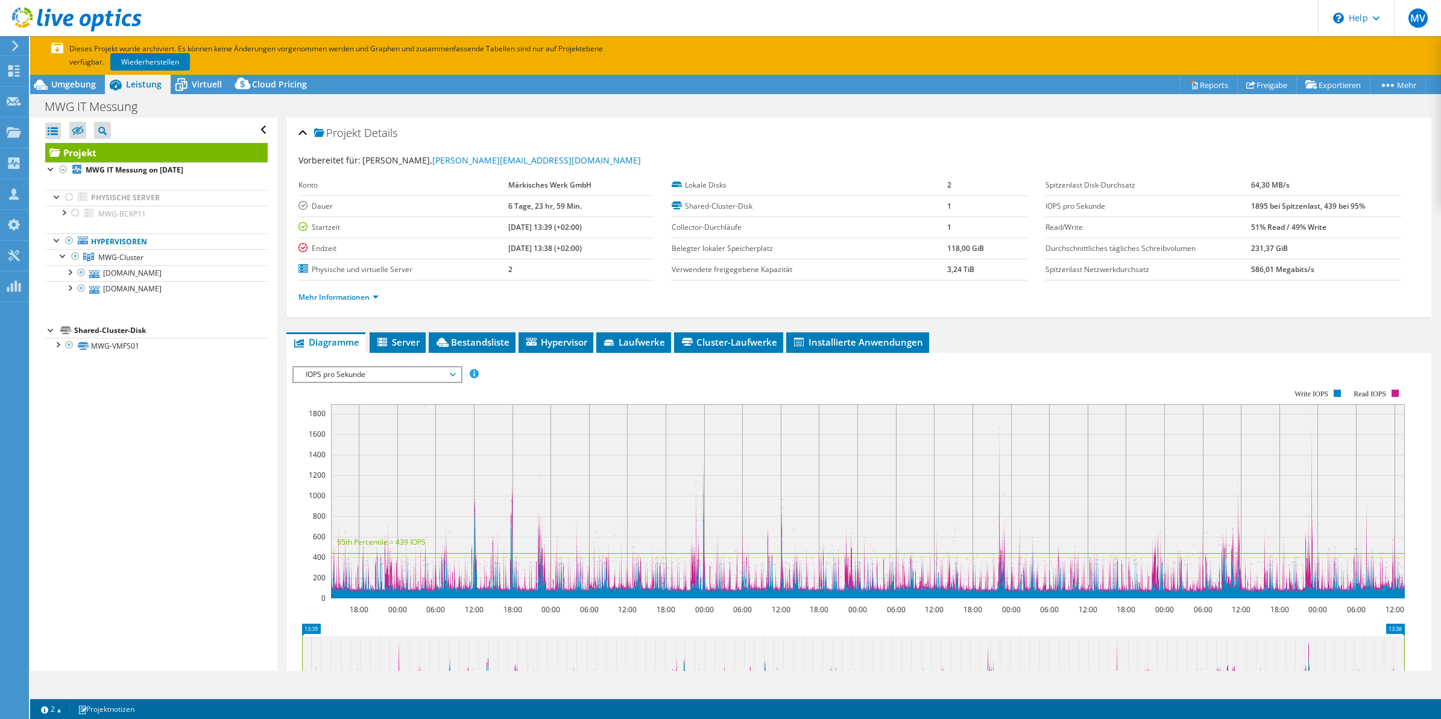
click at [984, 330] on div "Projekt Details Vorbereitet für: Dr. Stefan Esken, dr.s.esken@mwh.de Konto Märk…" at bounding box center [859, 479] width 1164 height 722
click at [836, 318] on div "Projekt Details Vorbereitet für: Dr. Stefan Esken, dr.s.esken@mwh.de Konto Märk…" at bounding box center [859, 479] width 1164 height 722
